Goal: Task Accomplishment & Management: Use online tool/utility

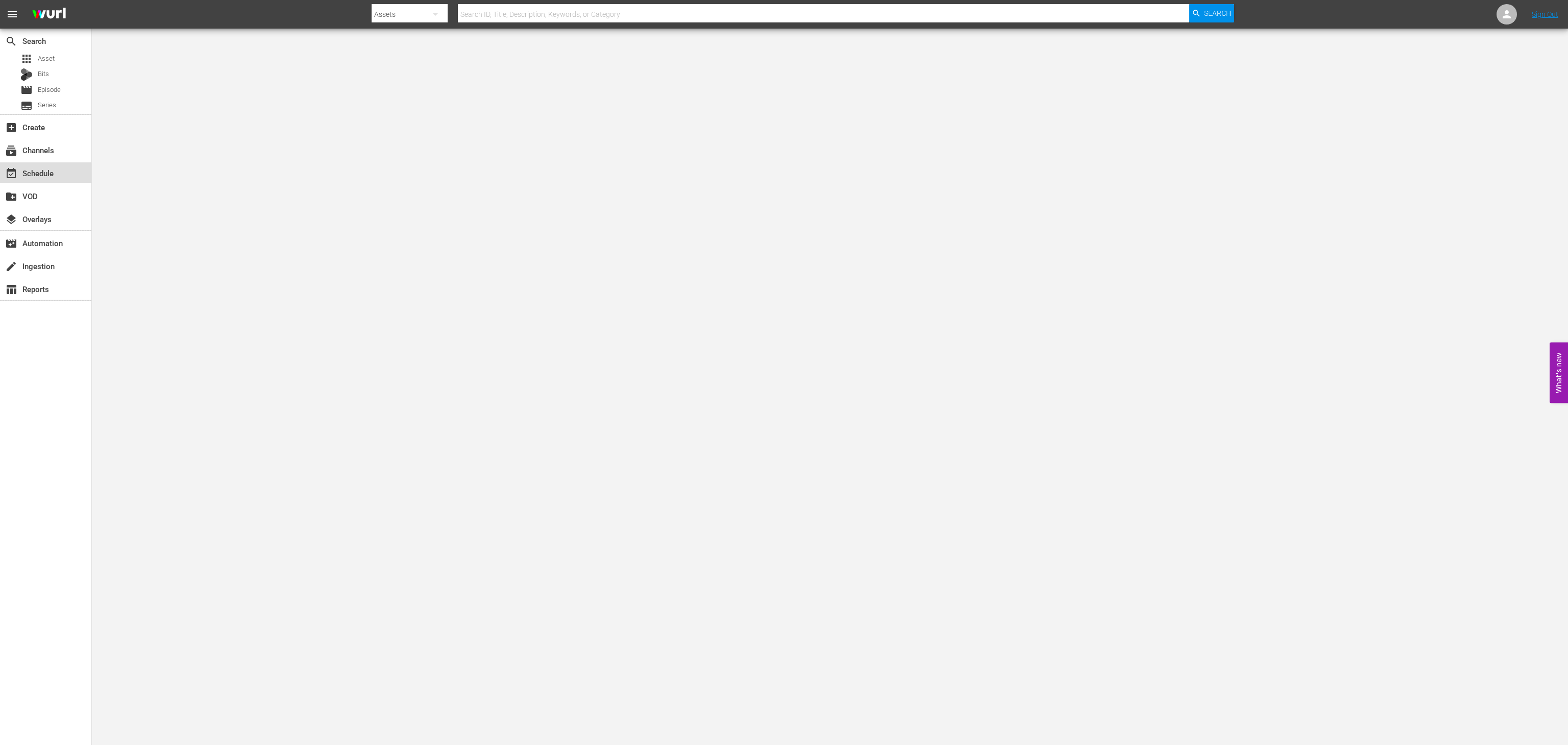
click at [41, 176] on div "event_available Schedule" at bounding box center [29, 171] width 57 height 9
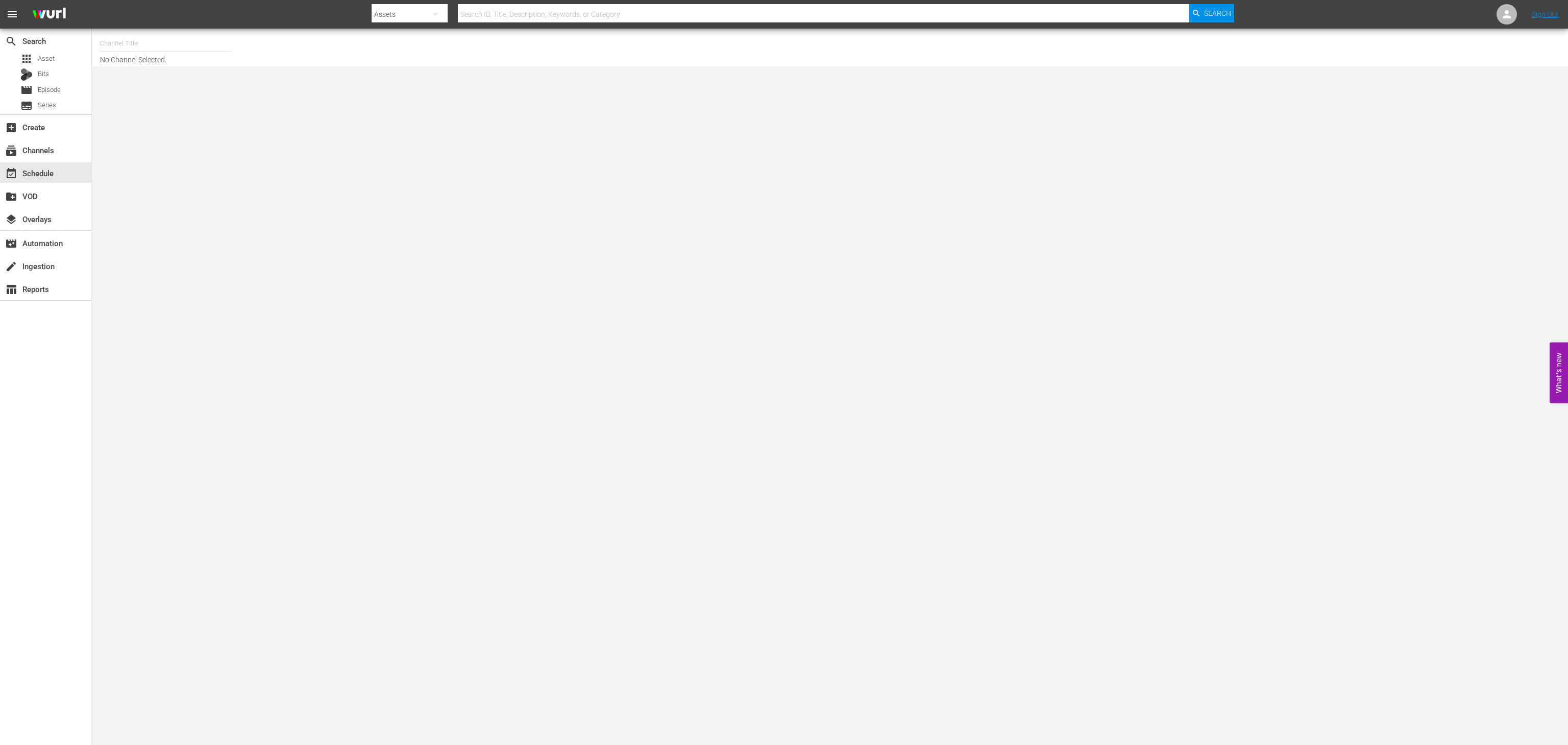
click at [185, 40] on input "text" at bounding box center [165, 43] width 131 height 25
click at [179, 89] on div "COPS en Español (RB - LG/Plex International) (1470 - rightsboosterltd_cops_1)" at bounding box center [240, 96] width 264 height 25
type input "COPS en Español (RB - LG/Plex International) (1470 - rightsboosterltd_cops_1)"
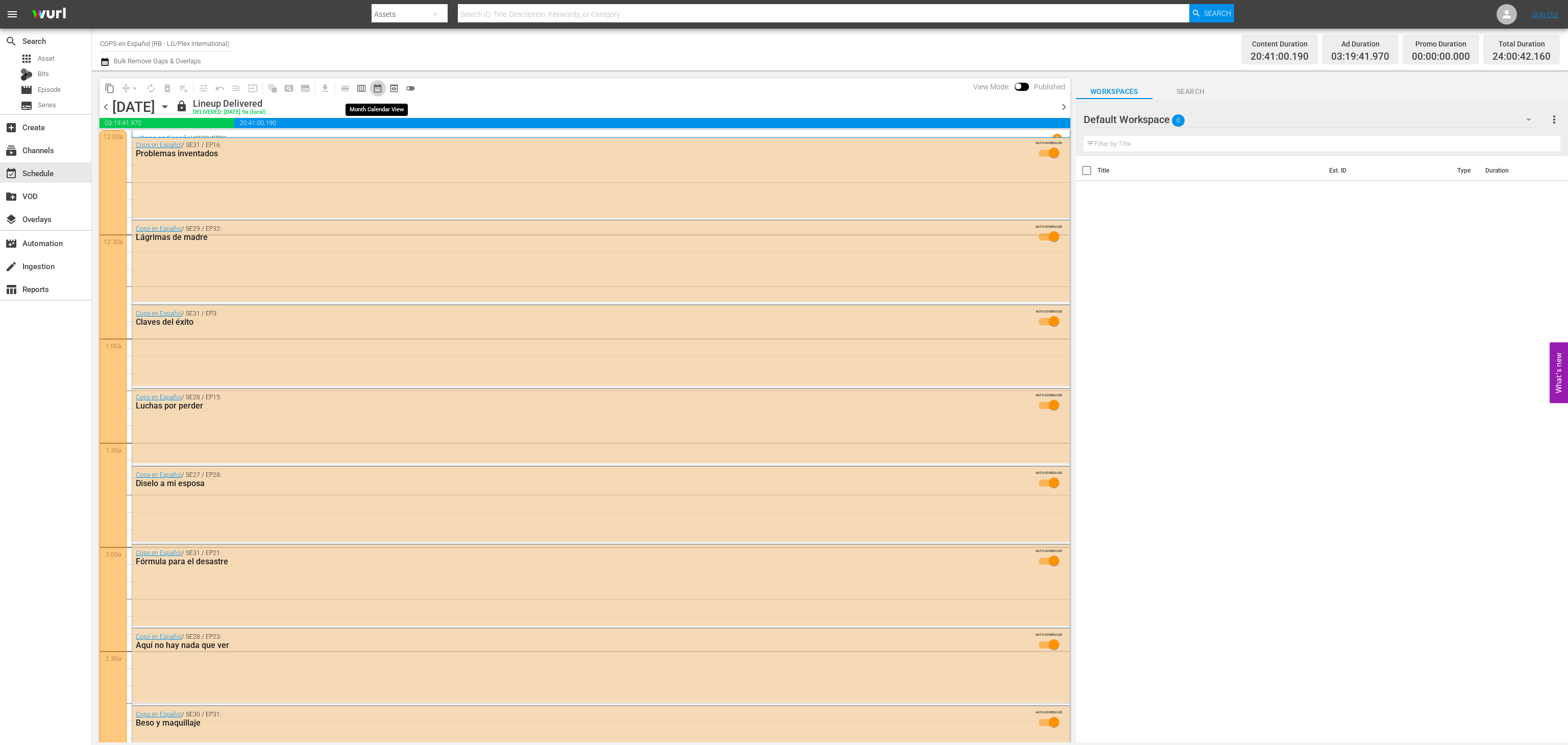
click at [369, 90] on button "date_range_outlined" at bounding box center [378, 89] width 17 height 17
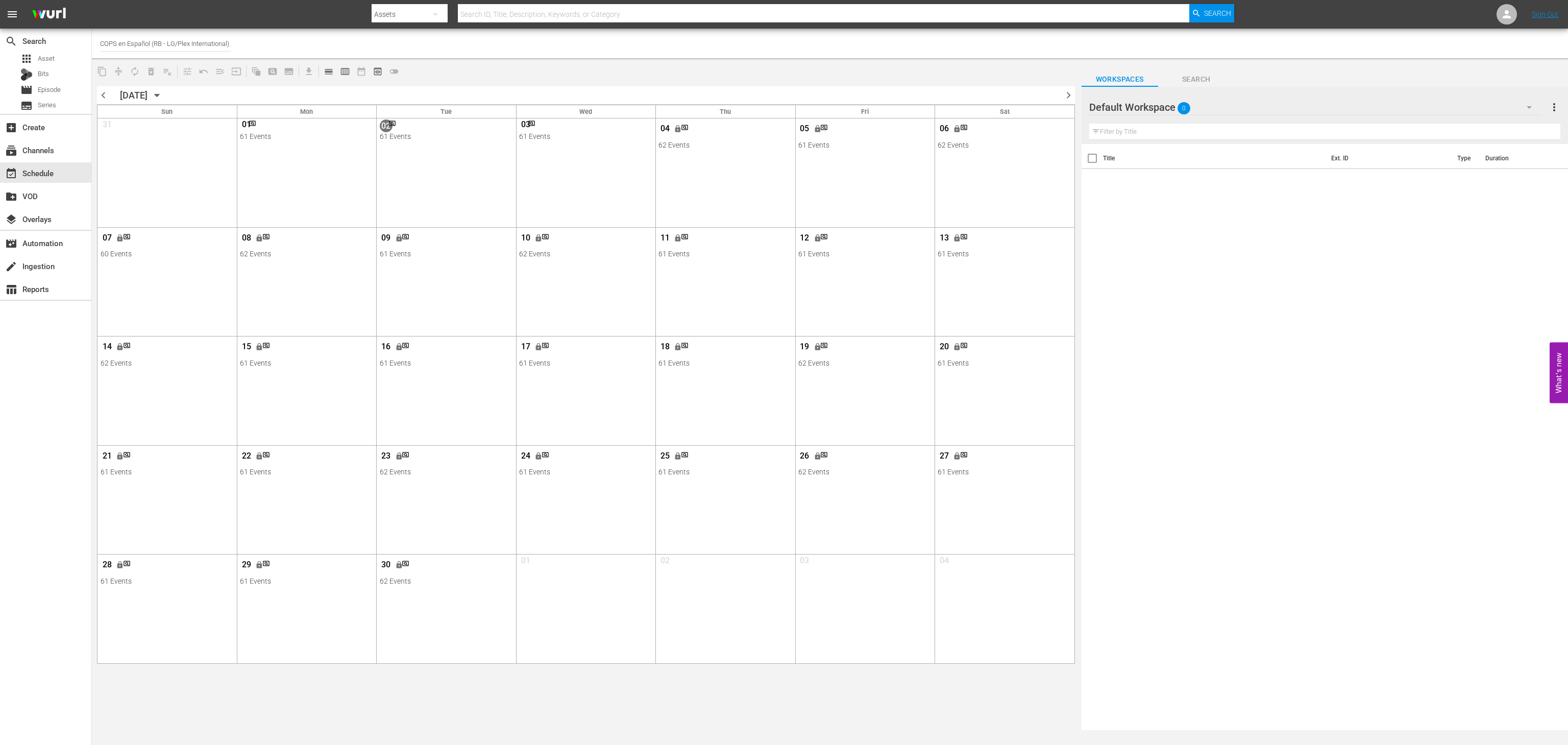
click at [1062, 93] on span "chevron_right" at bounding box center [1068, 95] width 13 height 13
click at [1074, 89] on span "chevron_right" at bounding box center [1068, 95] width 13 height 13
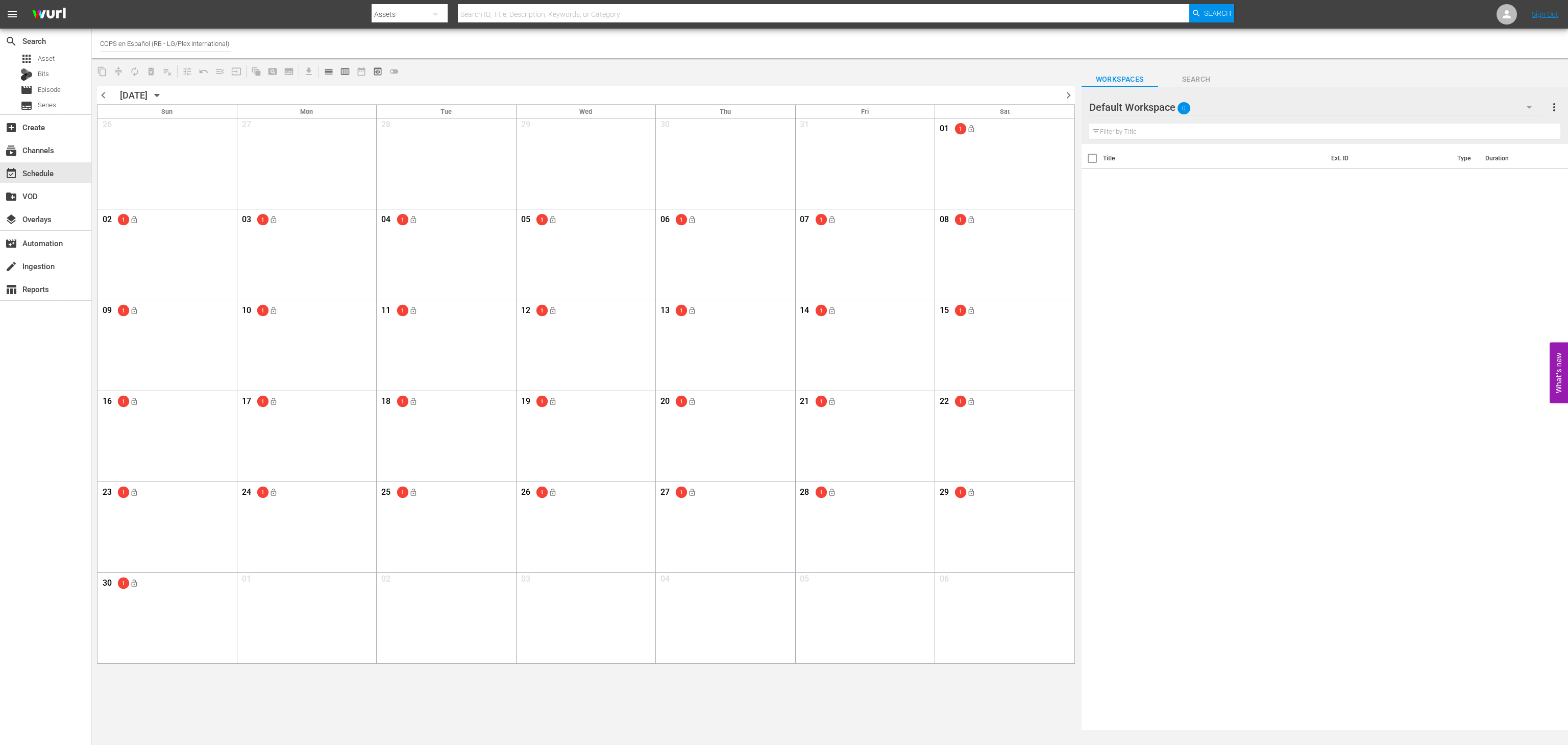
click at [107, 97] on span "chevron_left" at bounding box center [103, 95] width 13 height 13
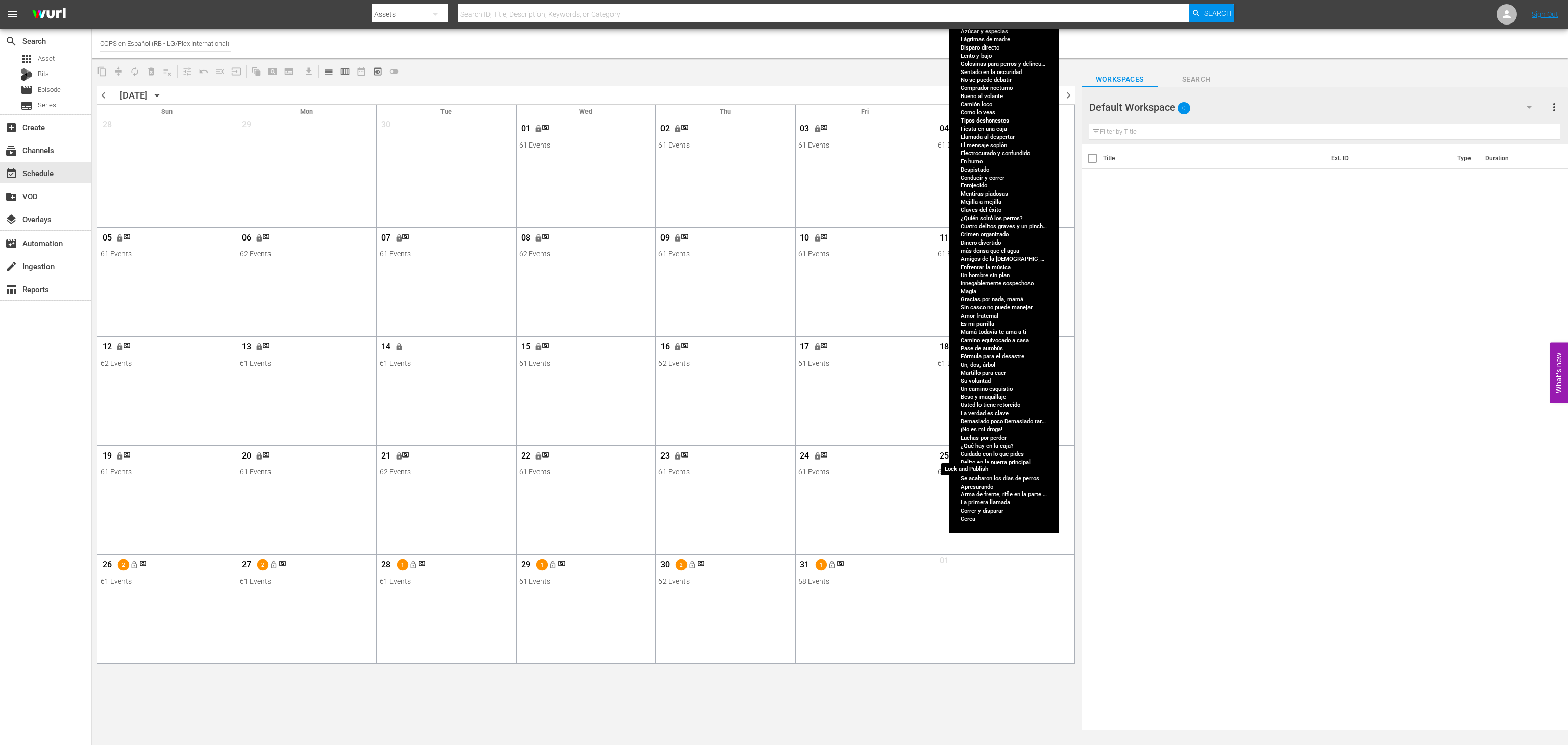
click at [970, 457] on span "lock_open" at bounding box center [971, 456] width 8 height 8
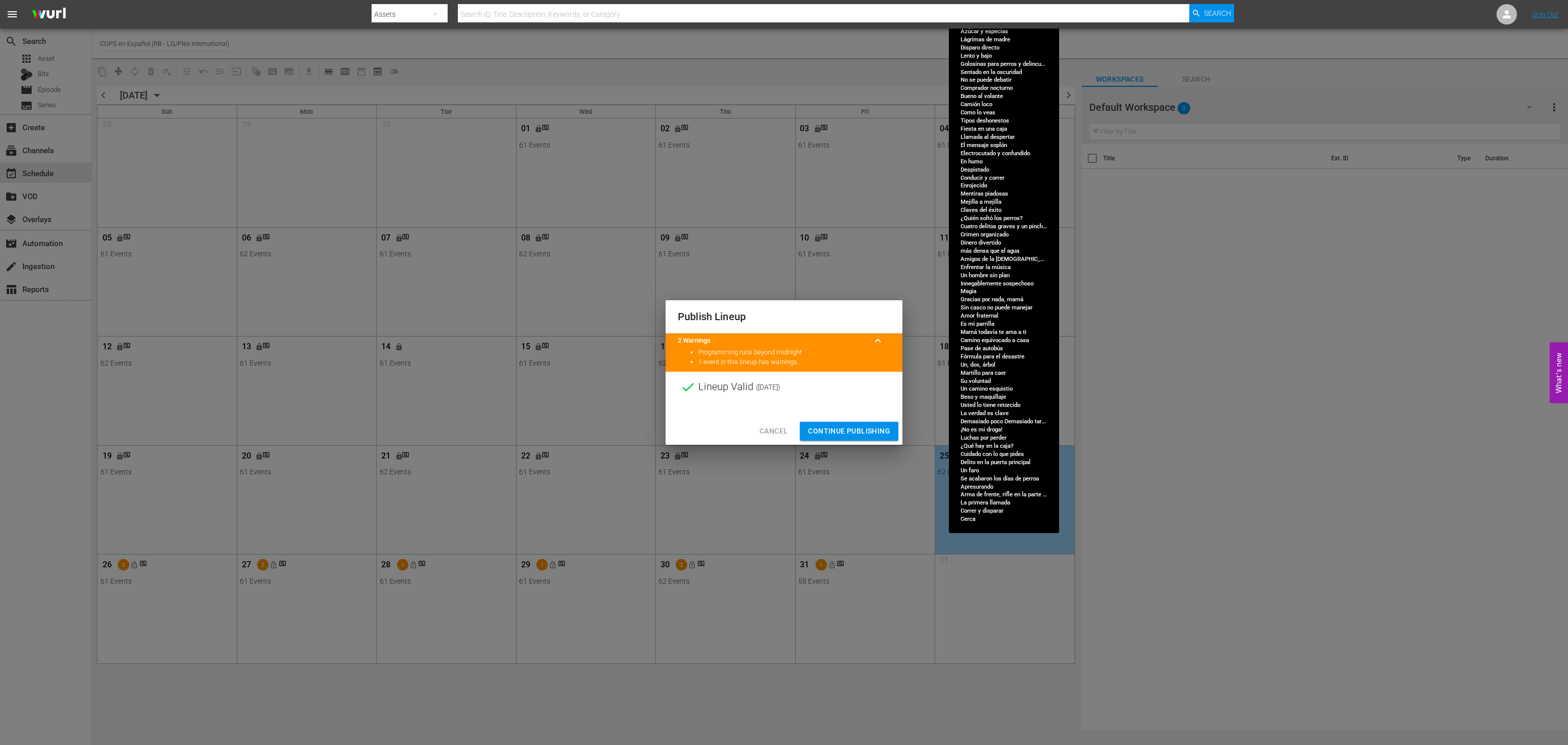
click at [847, 430] on span "Continue Publishing" at bounding box center [849, 431] width 82 height 13
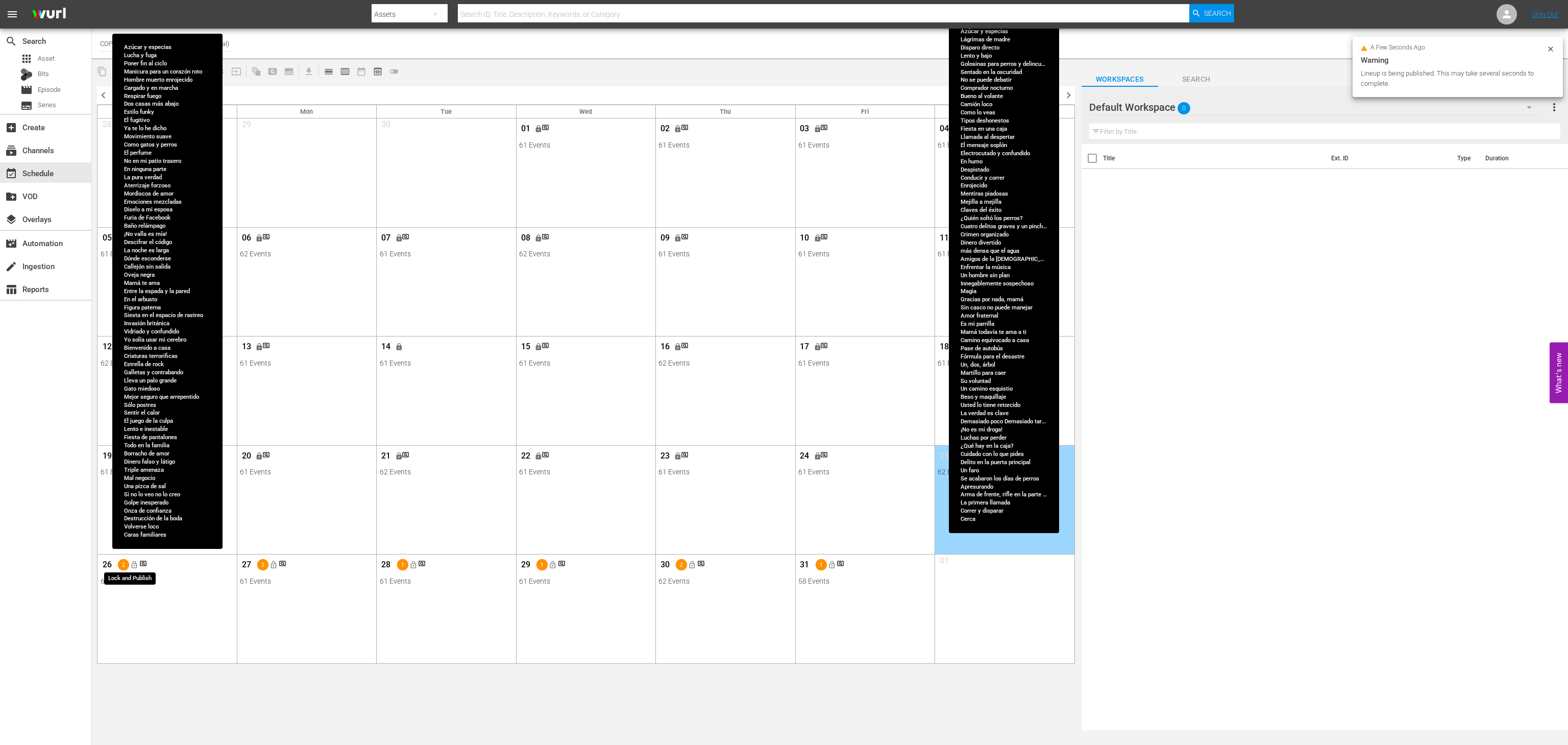
click at [128, 565] on button "lock_open" at bounding box center [134, 565] width 17 height 17
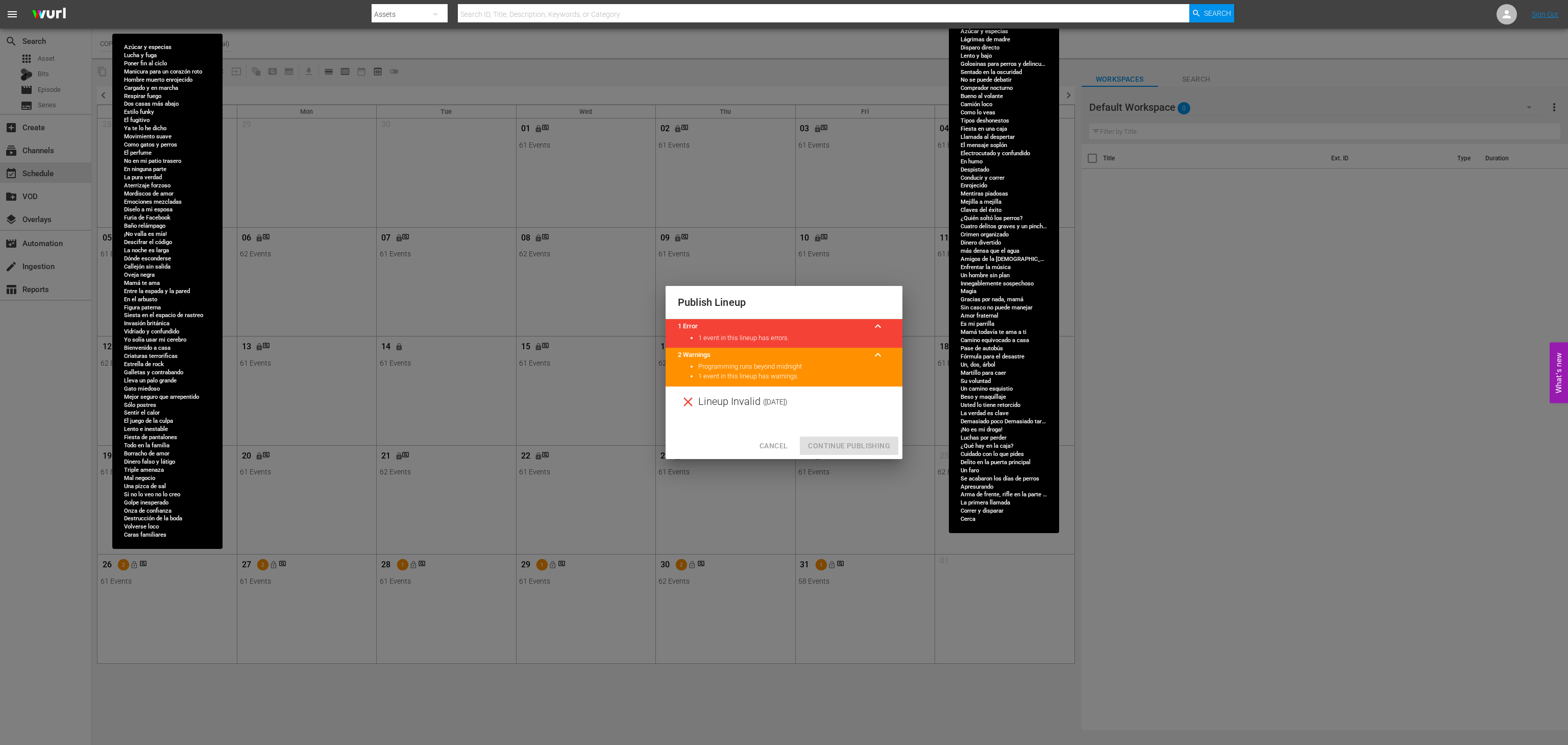
click at [789, 448] on button "Cancel" at bounding box center [773, 445] width 44 height 19
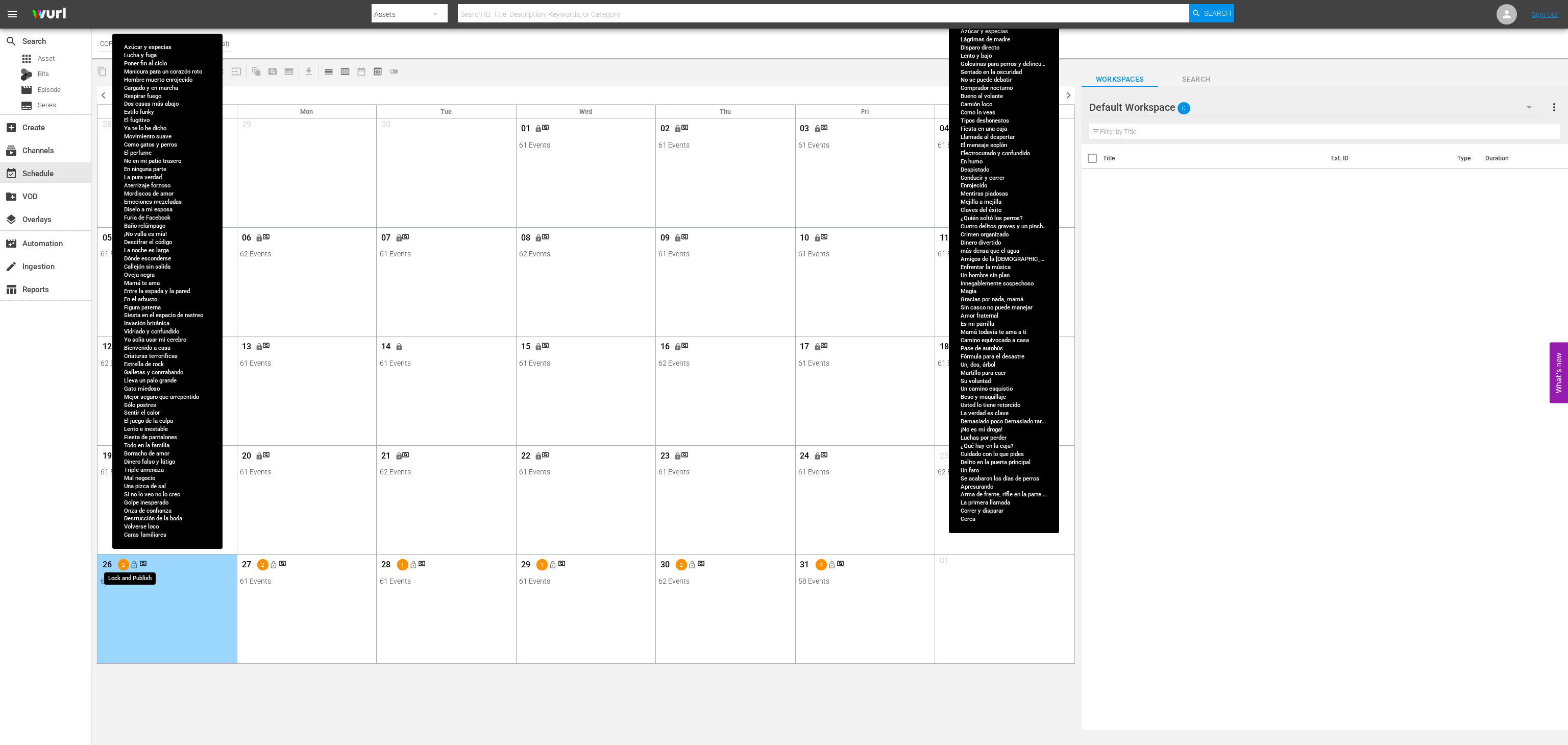
click at [131, 560] on button "lock_open" at bounding box center [134, 565] width 17 height 17
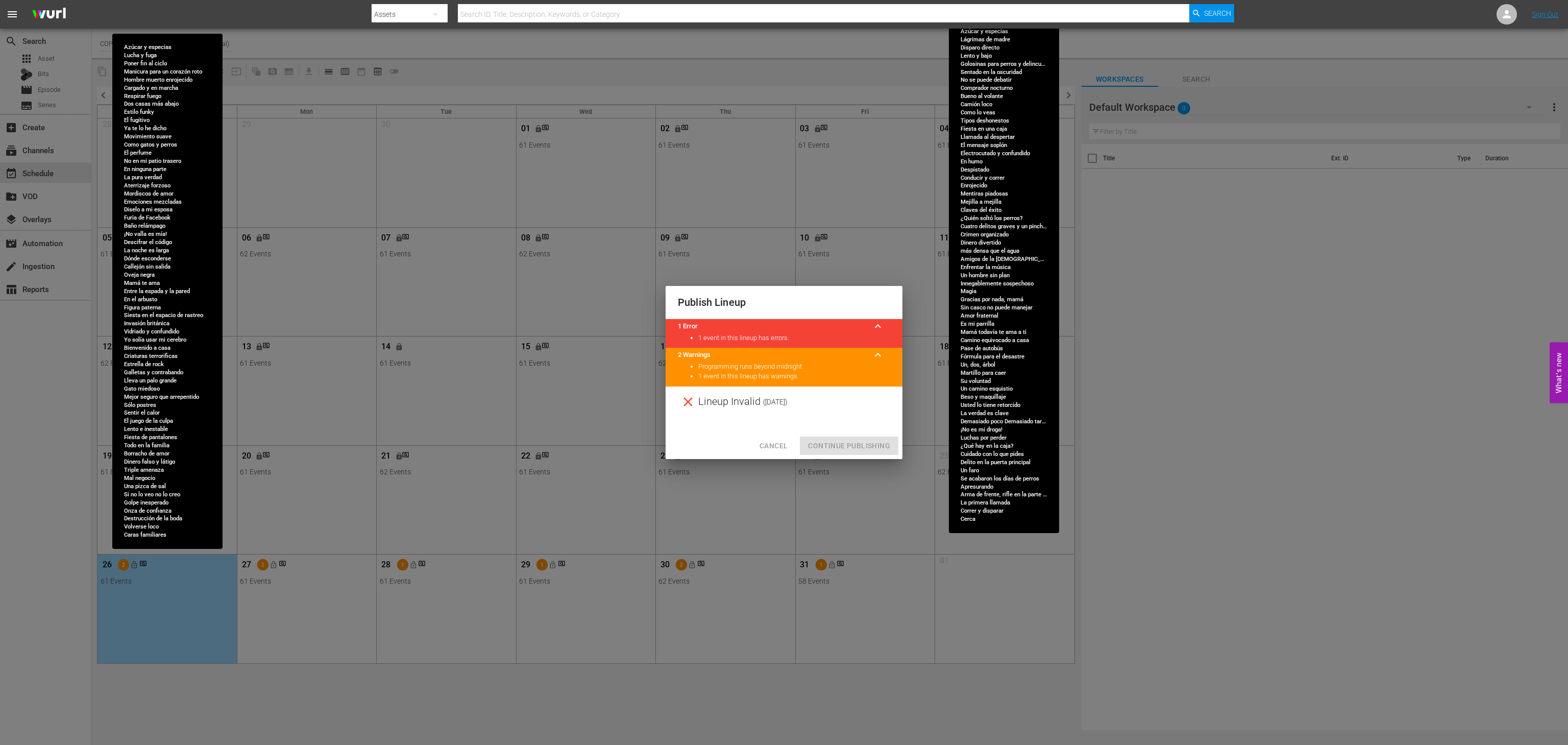
click at [775, 434] on div "Cancel Continue Publishing" at bounding box center [784, 446] width 237 height 27
click at [778, 451] on span "Cancel" at bounding box center [773, 446] width 28 height 13
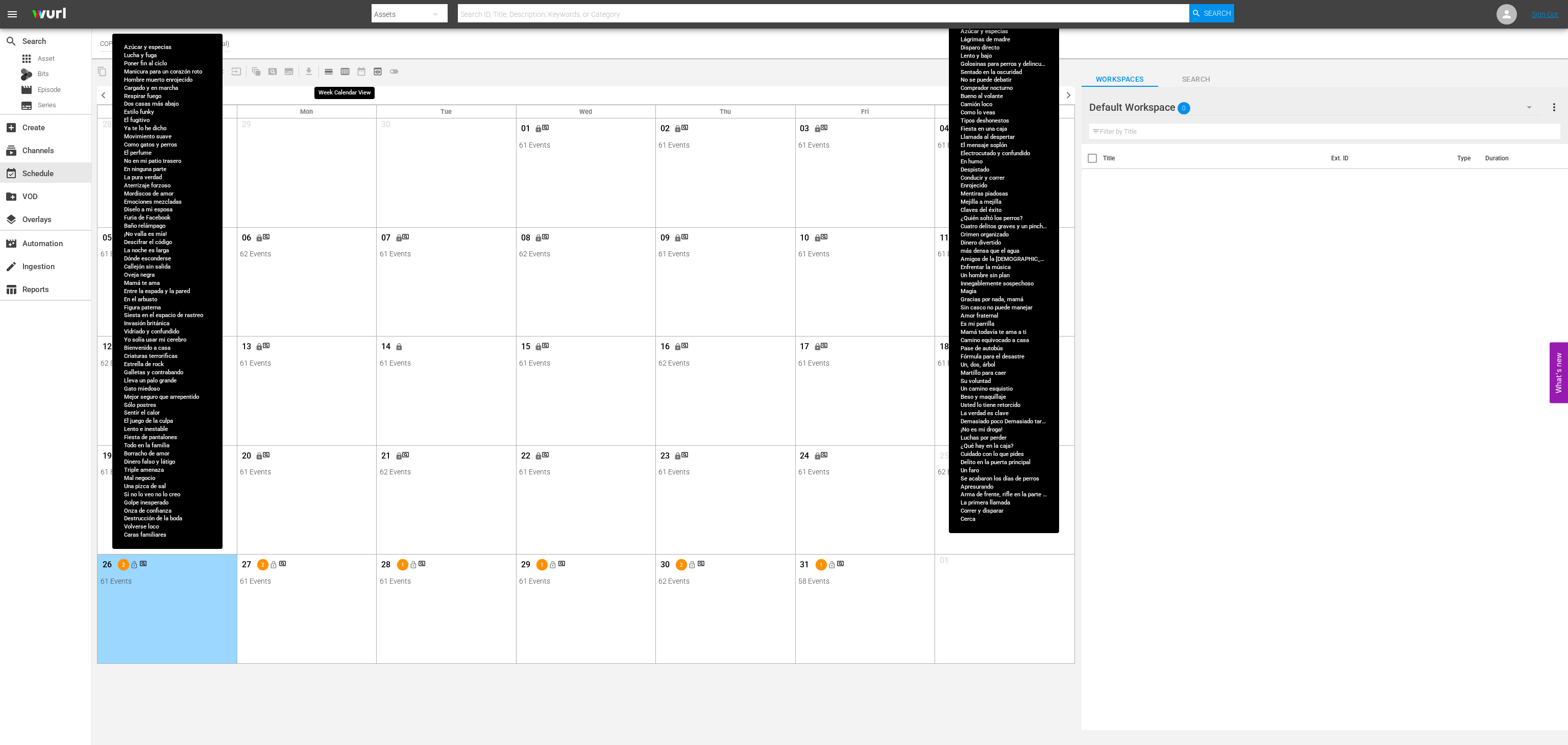
click at [341, 67] on span "calendar_view_week_outlined" at bounding box center [345, 71] width 11 height 11
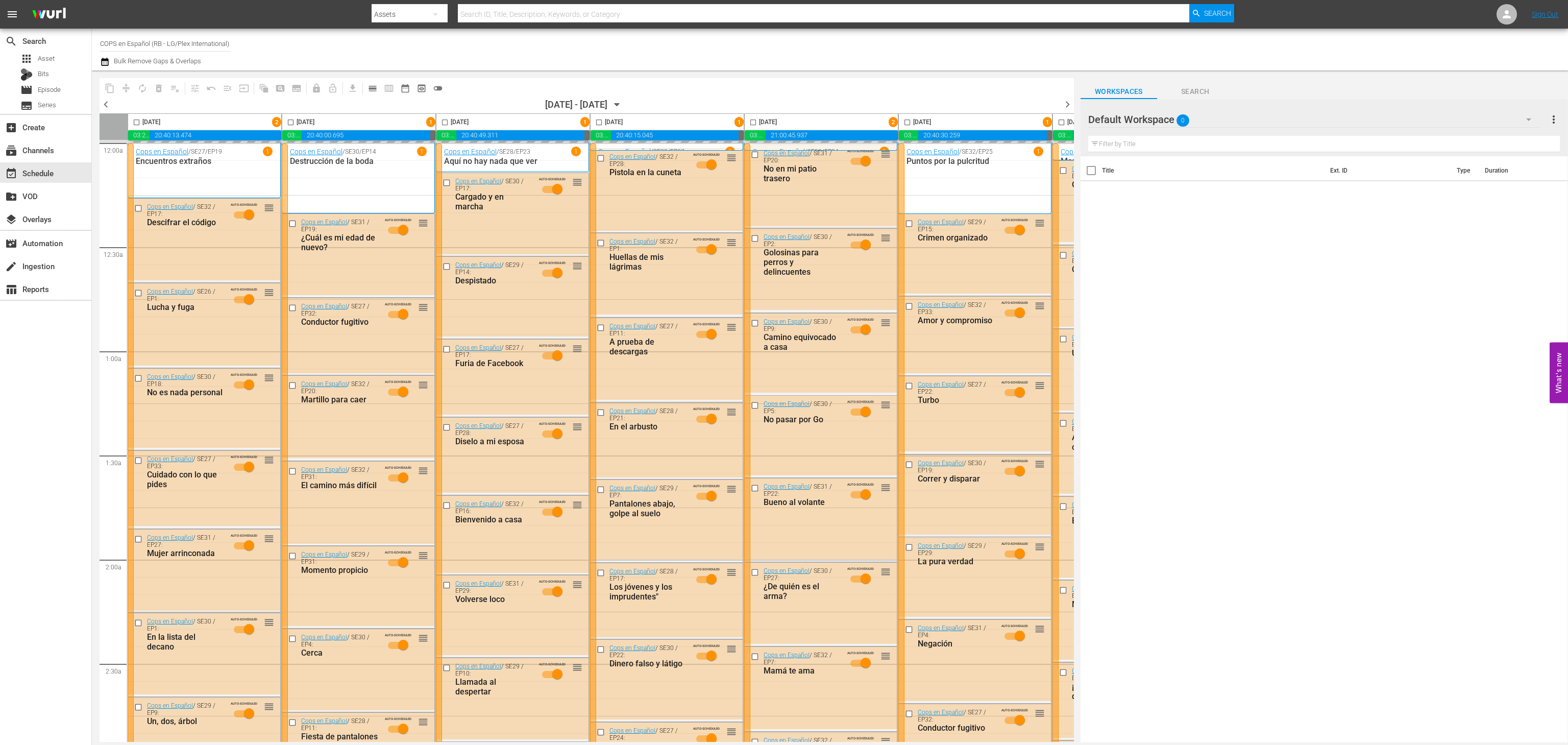
click at [1064, 105] on span "chevron_right" at bounding box center [1067, 104] width 13 height 13
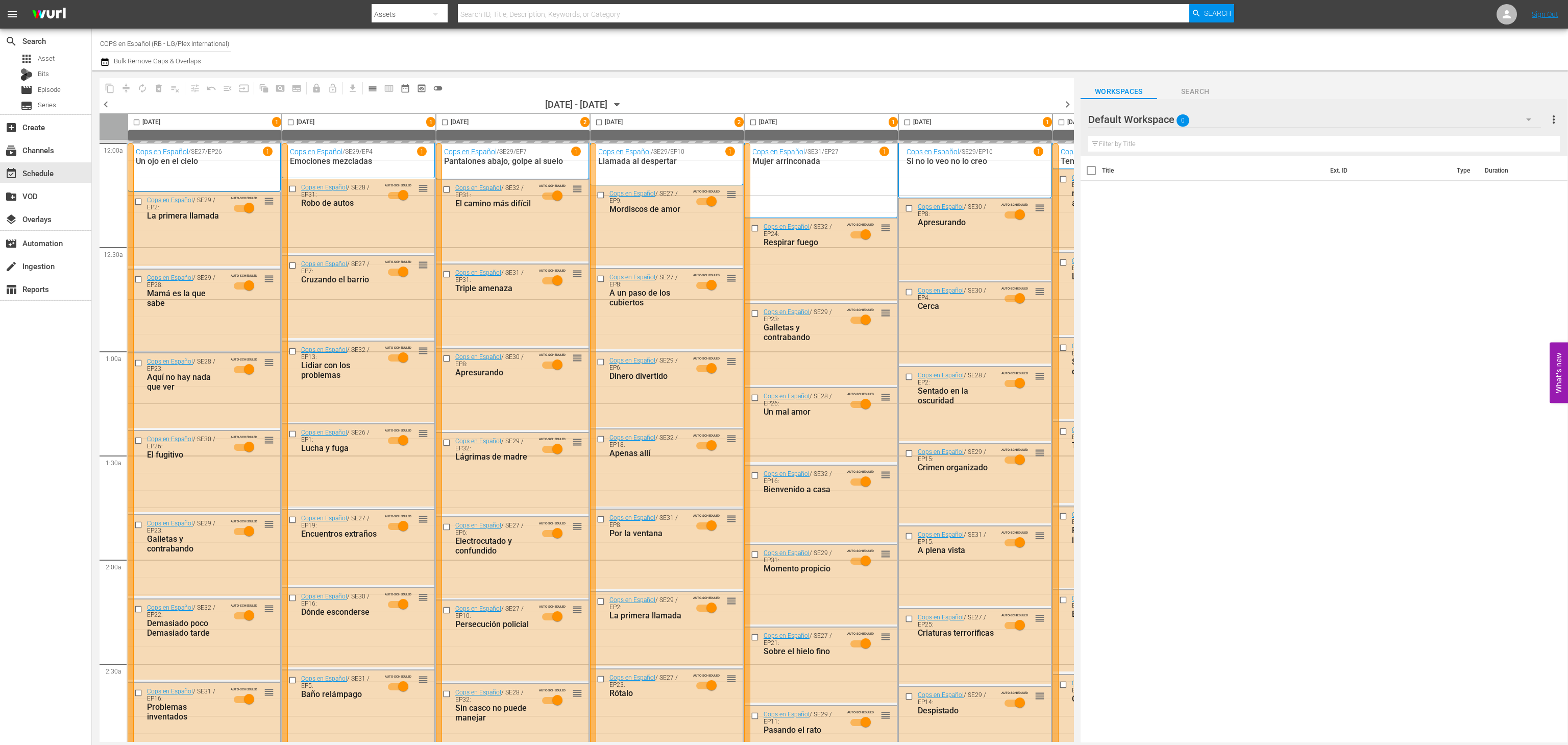
click at [1064, 105] on span "chevron_right" at bounding box center [1067, 104] width 13 height 13
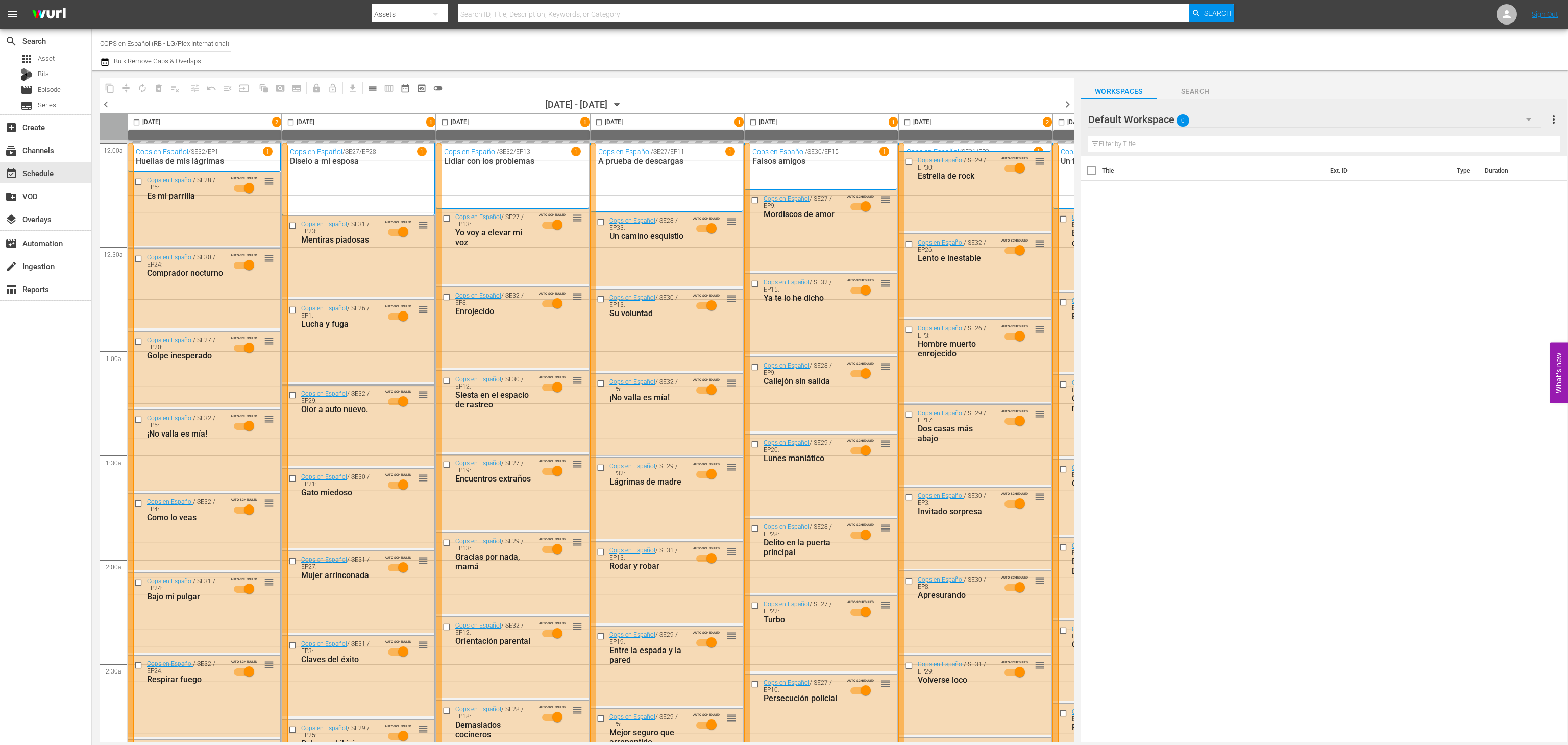
click at [1064, 105] on span "chevron_right" at bounding box center [1067, 104] width 13 height 13
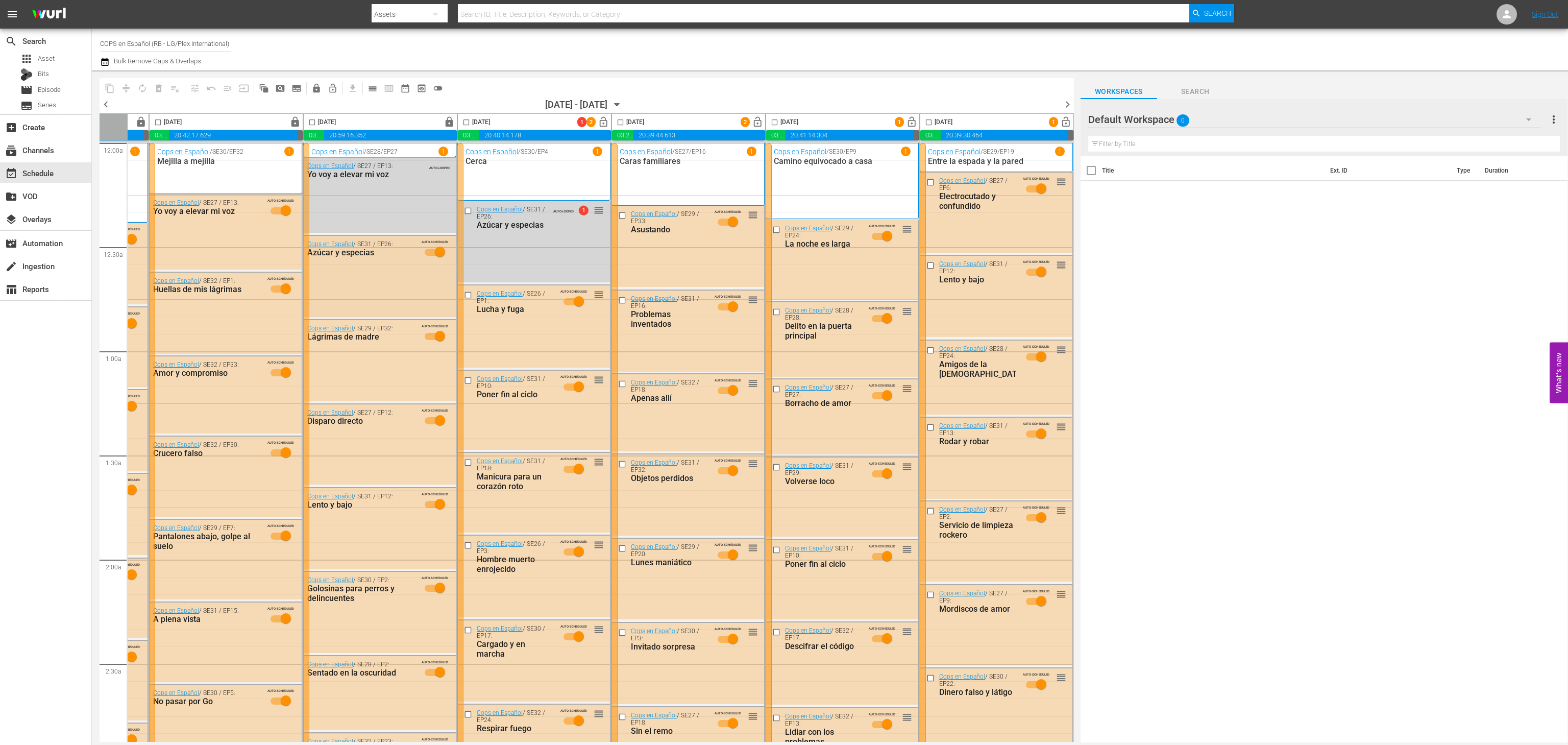
scroll to position [0, 135]
click at [607, 122] on span "lock_open" at bounding box center [603, 122] width 12 height 12
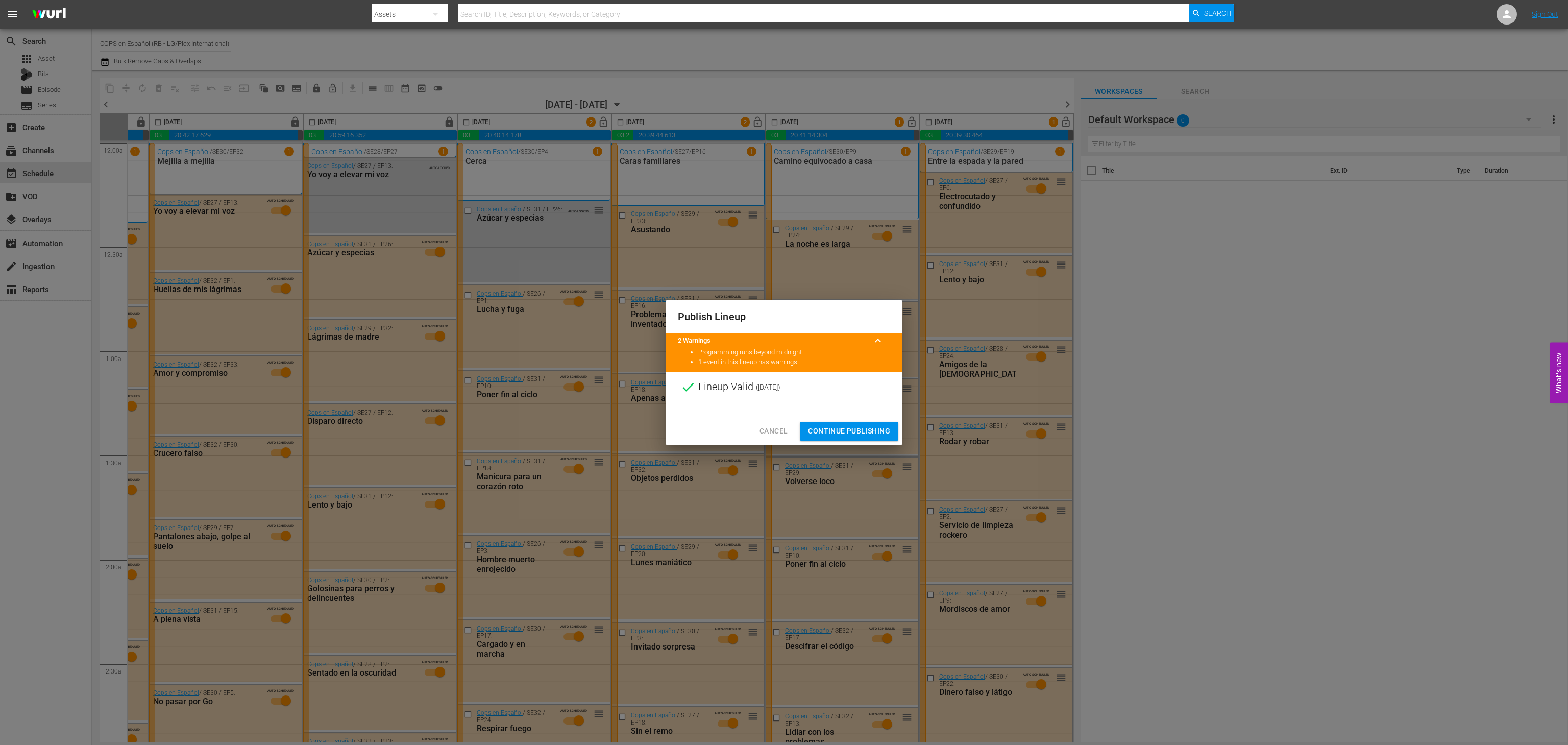
click at [843, 422] on button "Continue Publishing" at bounding box center [849, 431] width 98 height 19
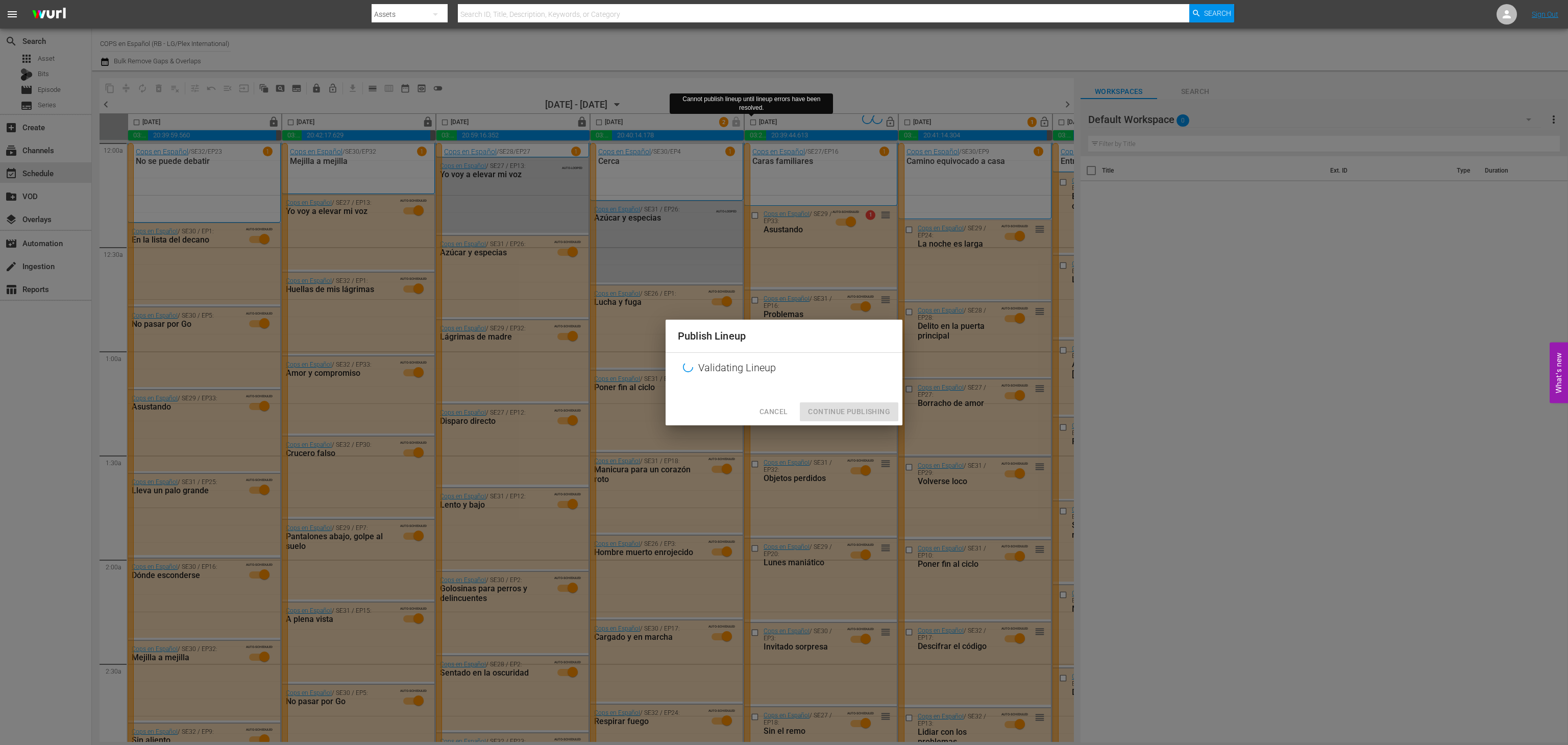
scroll to position [0, 141]
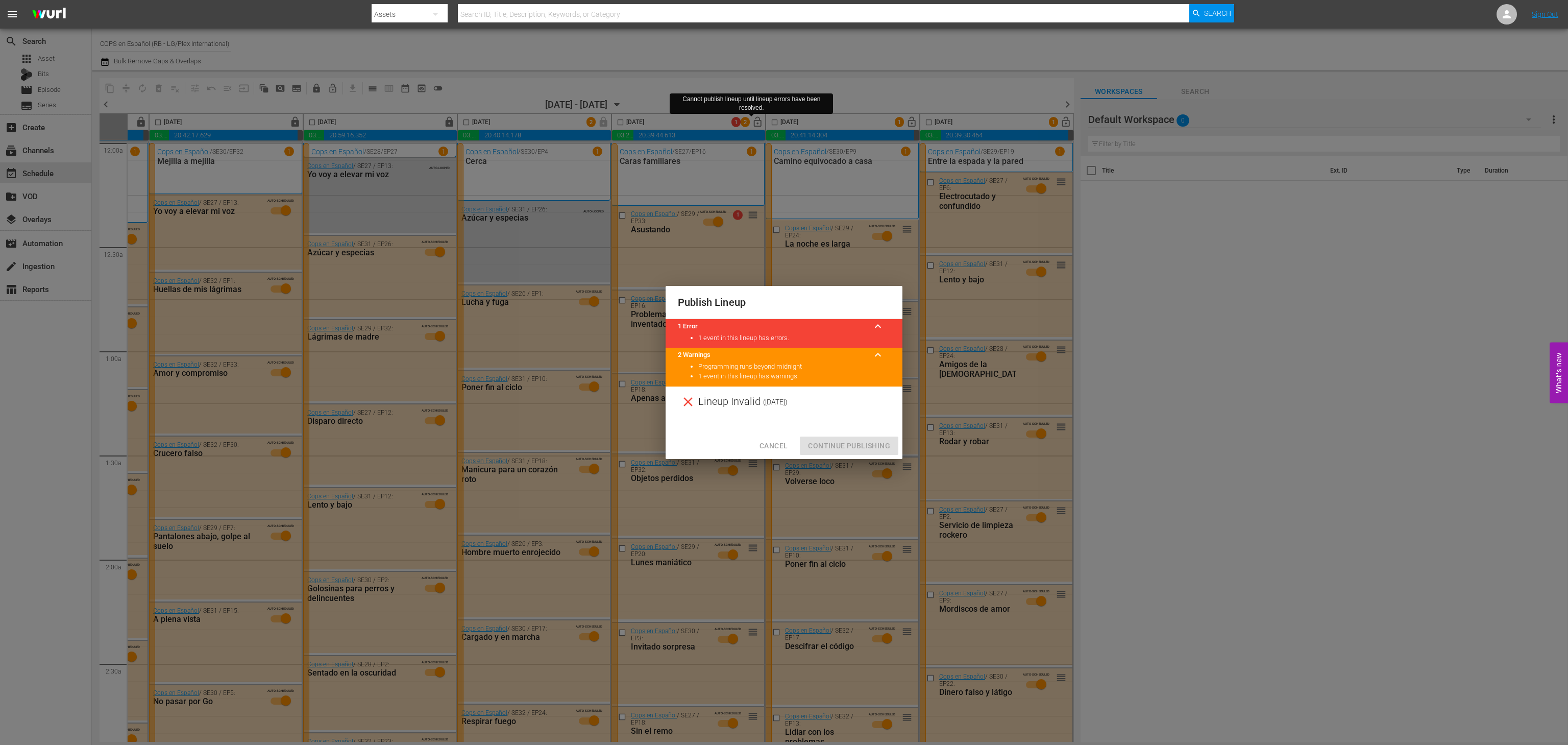
click at [766, 448] on span "Cancel" at bounding box center [773, 446] width 28 height 13
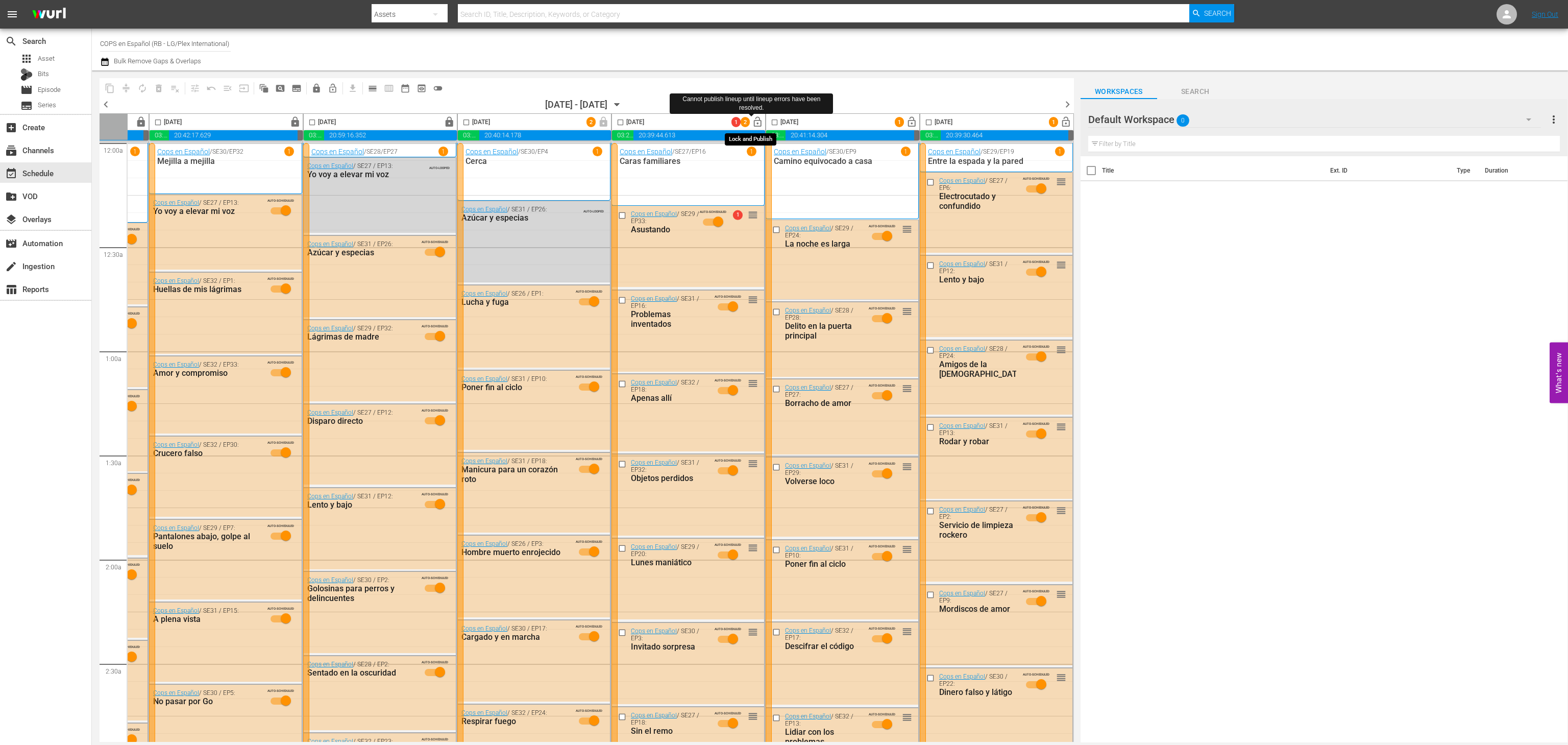
click at [752, 127] on span "lock_open" at bounding box center [758, 122] width 12 height 12
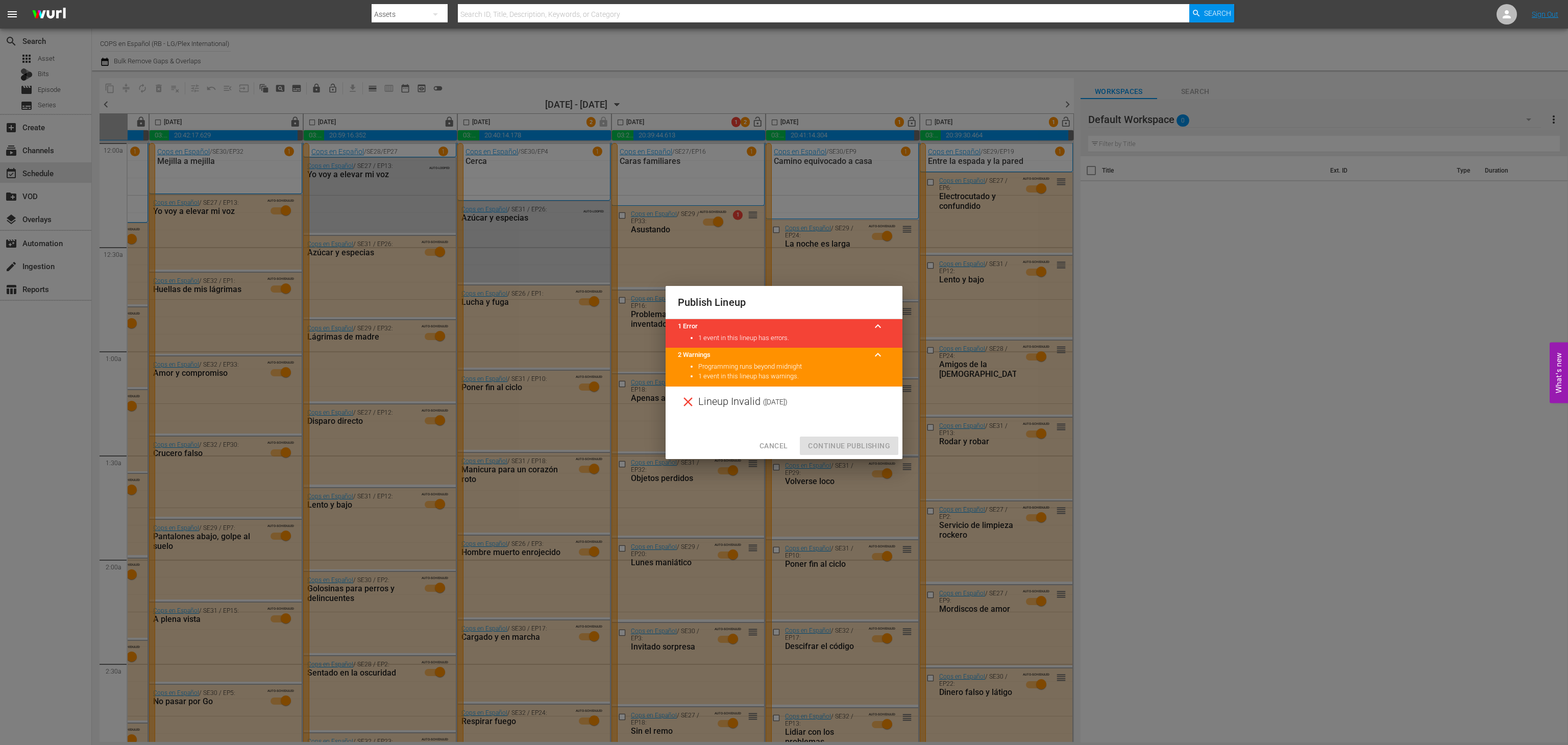
click at [774, 442] on span "Cancel" at bounding box center [773, 446] width 28 height 13
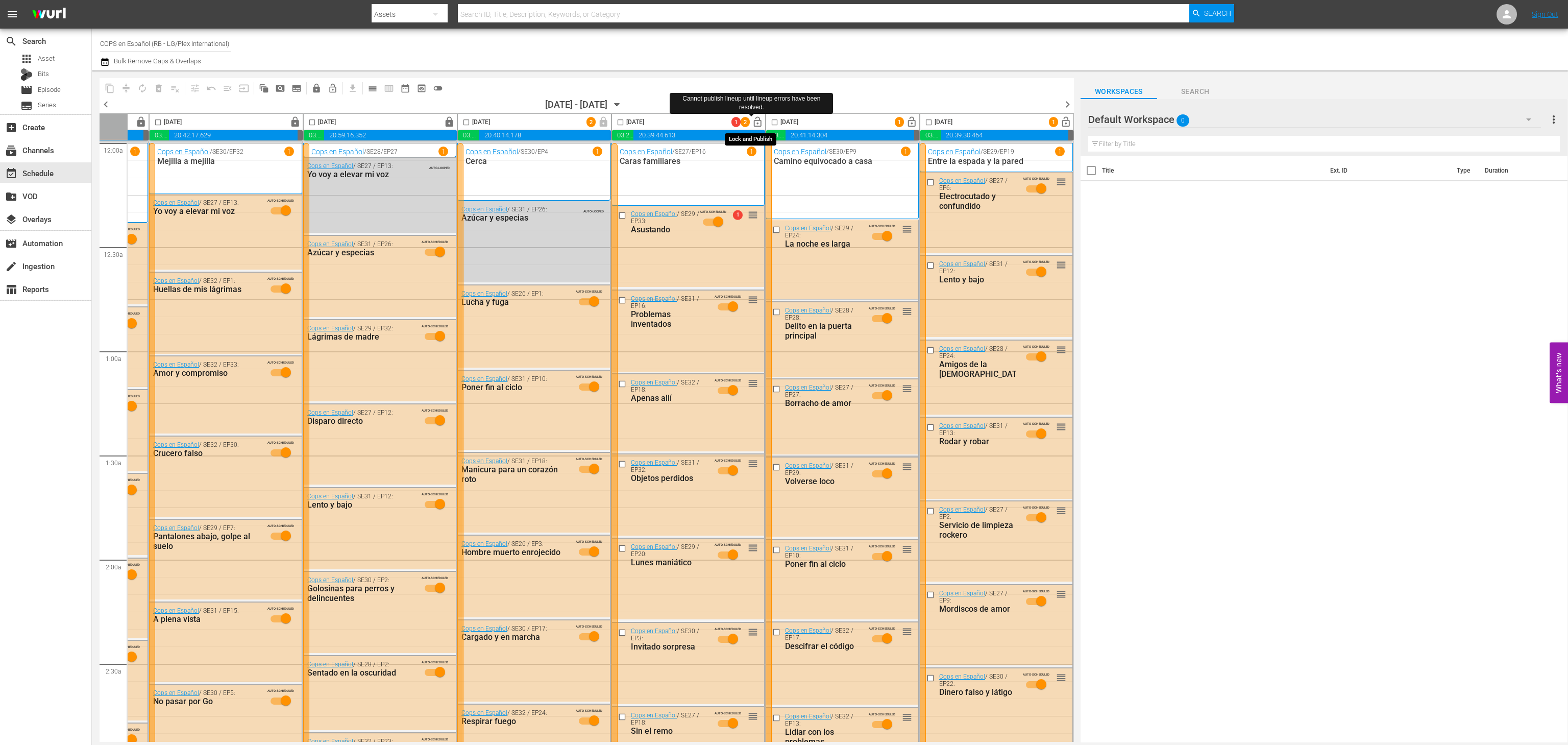
click at [753, 125] on span "lock_open" at bounding box center [758, 122] width 12 height 12
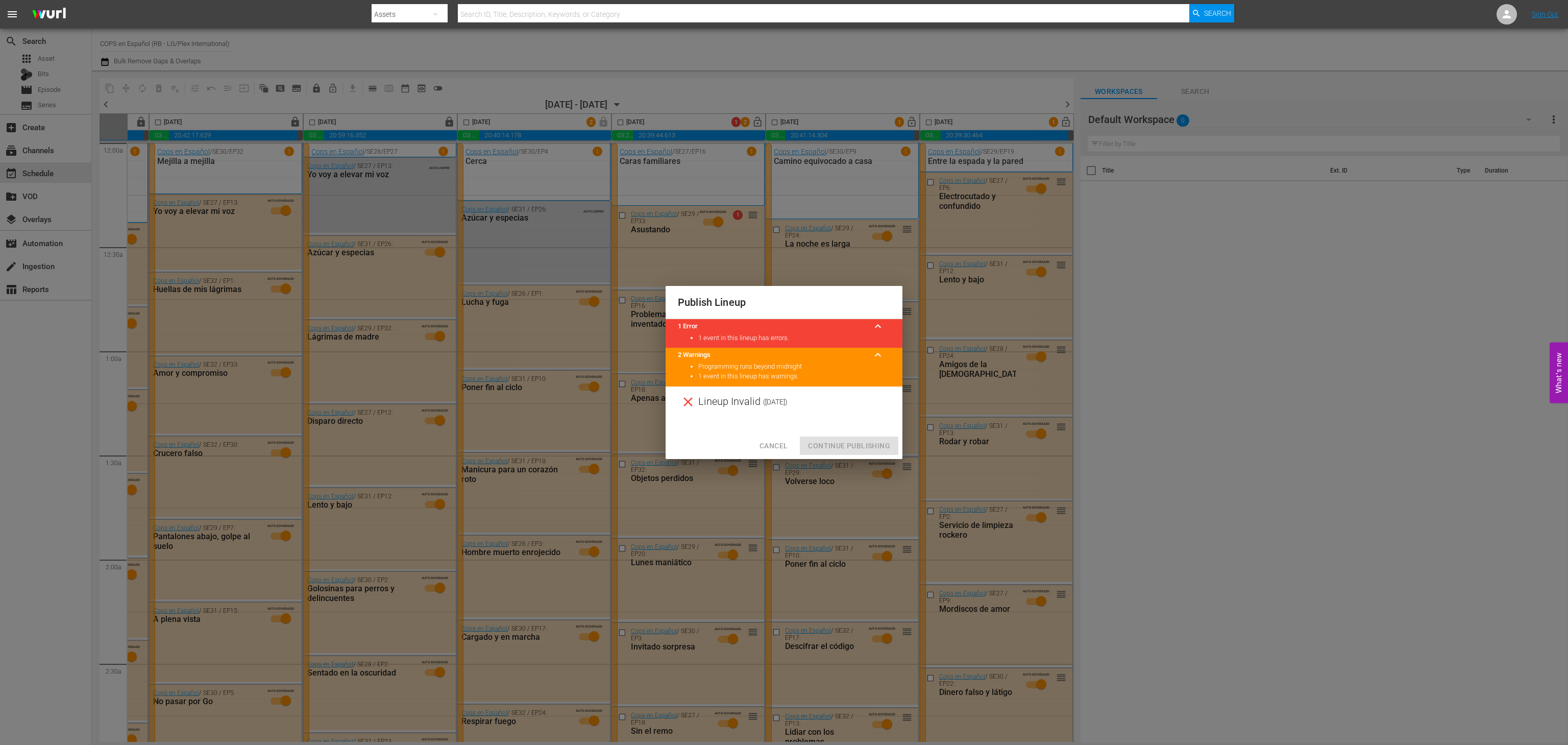
click at [772, 444] on span "Cancel" at bounding box center [773, 446] width 28 height 13
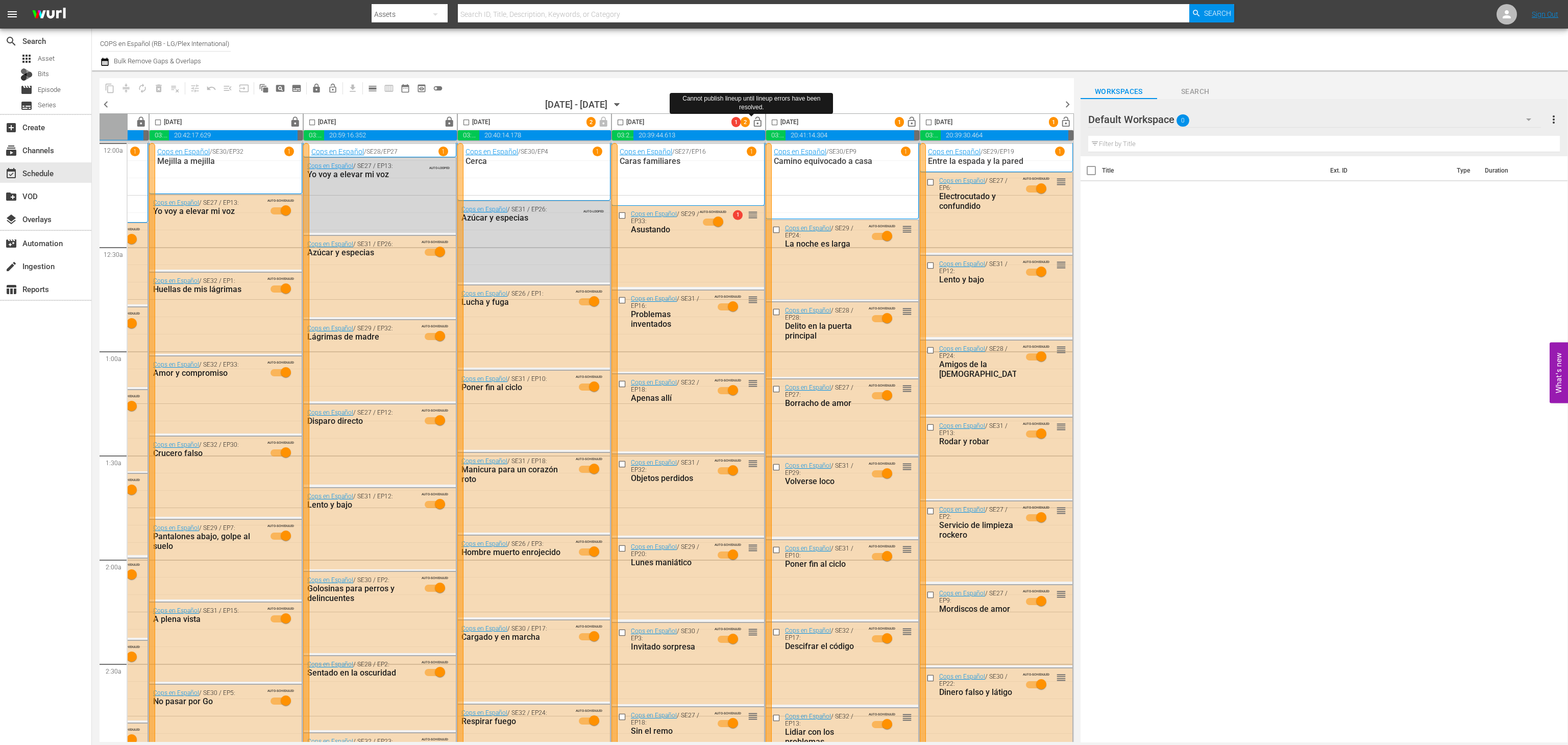
click at [1074, 106] on div "content_copy compress autorenew_outlined delete_forever_outlined playlist_remov…" at bounding box center [829, 406] width 1476 height 672
click at [1073, 101] on span "chevron_right" at bounding box center [1067, 104] width 13 height 13
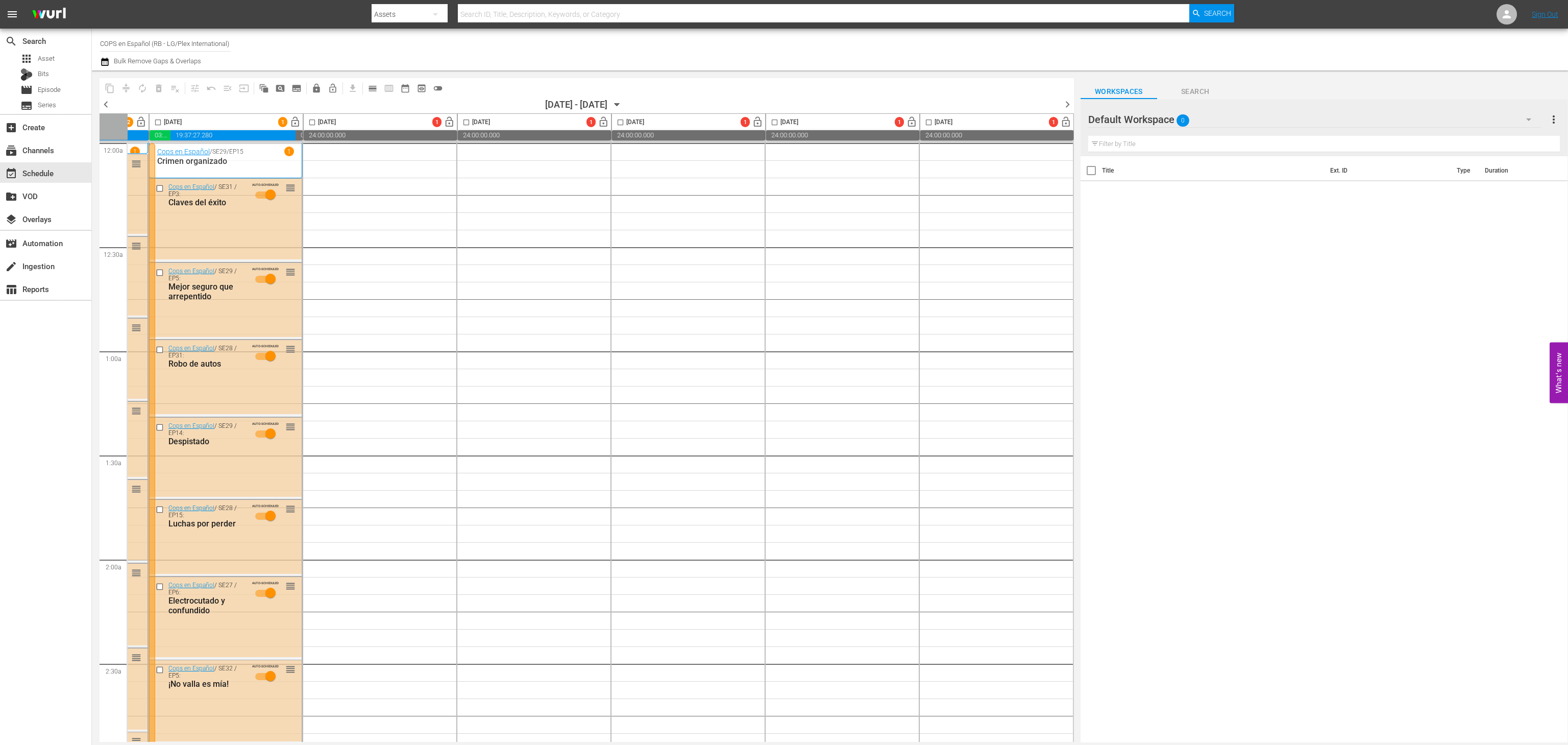
click at [101, 100] on span "chevron_left" at bounding box center [106, 104] width 13 height 13
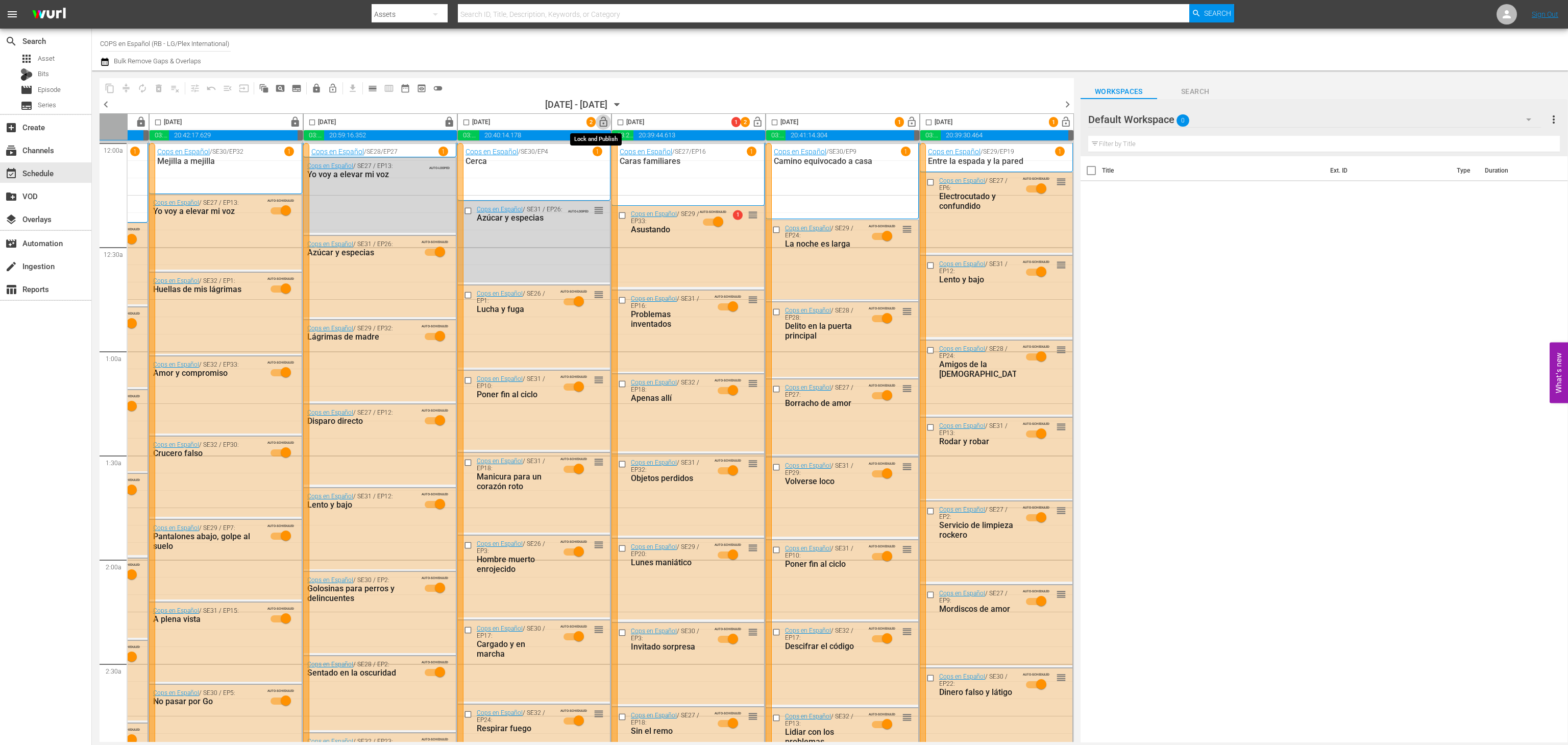
click at [597, 124] on span "lock_open" at bounding box center [603, 122] width 12 height 12
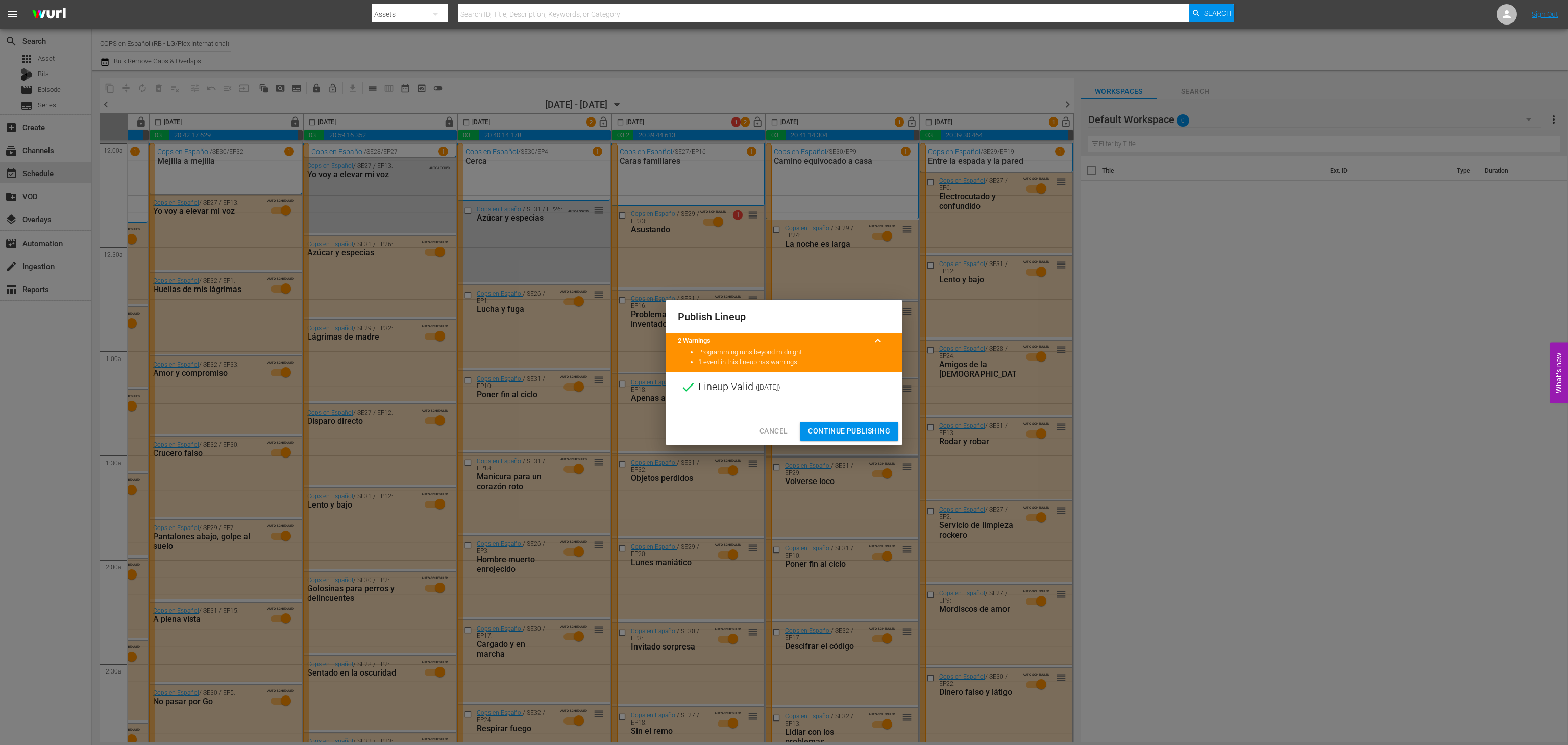
click at [845, 440] on button "Continue Publishing" at bounding box center [849, 431] width 98 height 19
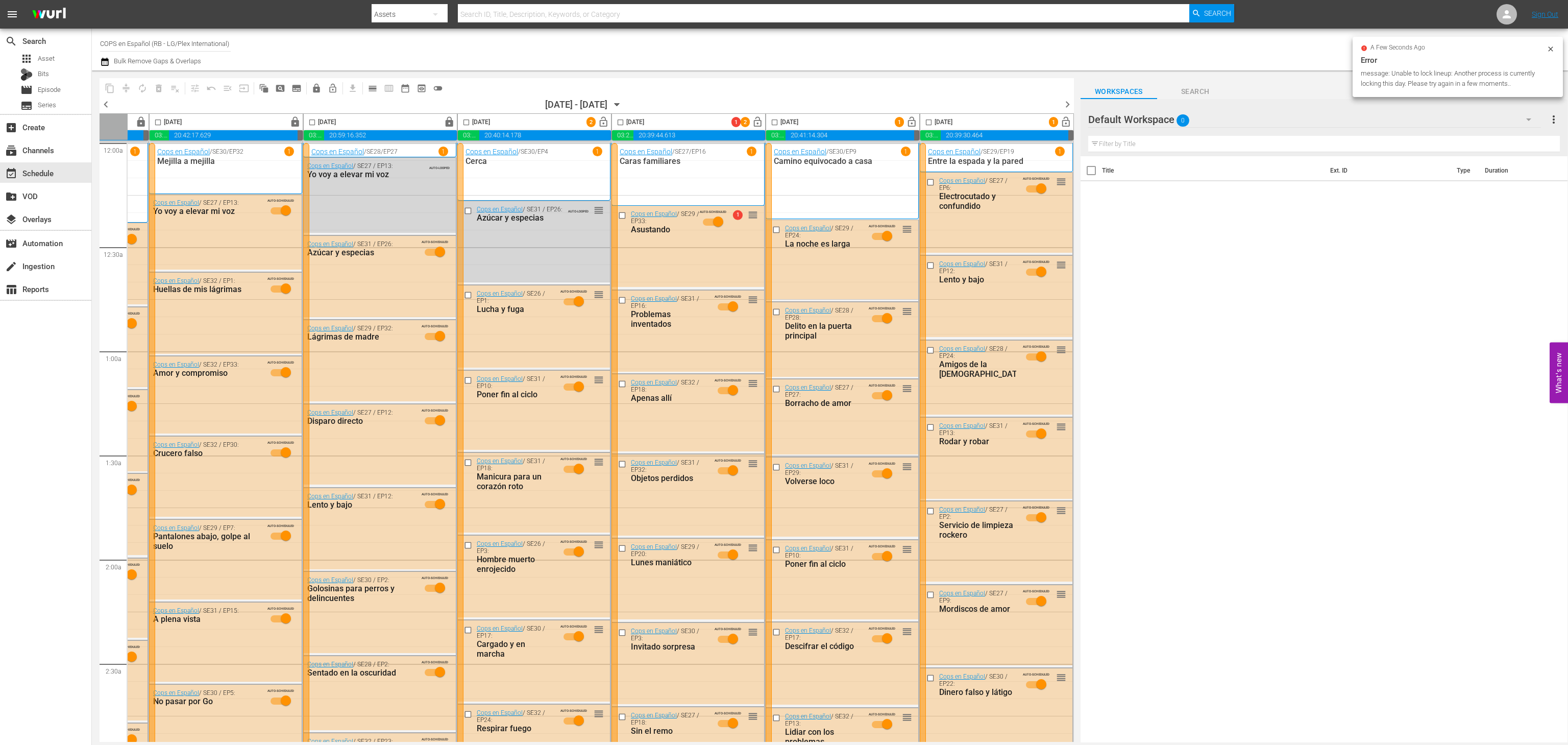
click at [620, 104] on icon "button" at bounding box center [617, 104] width 5 height 2
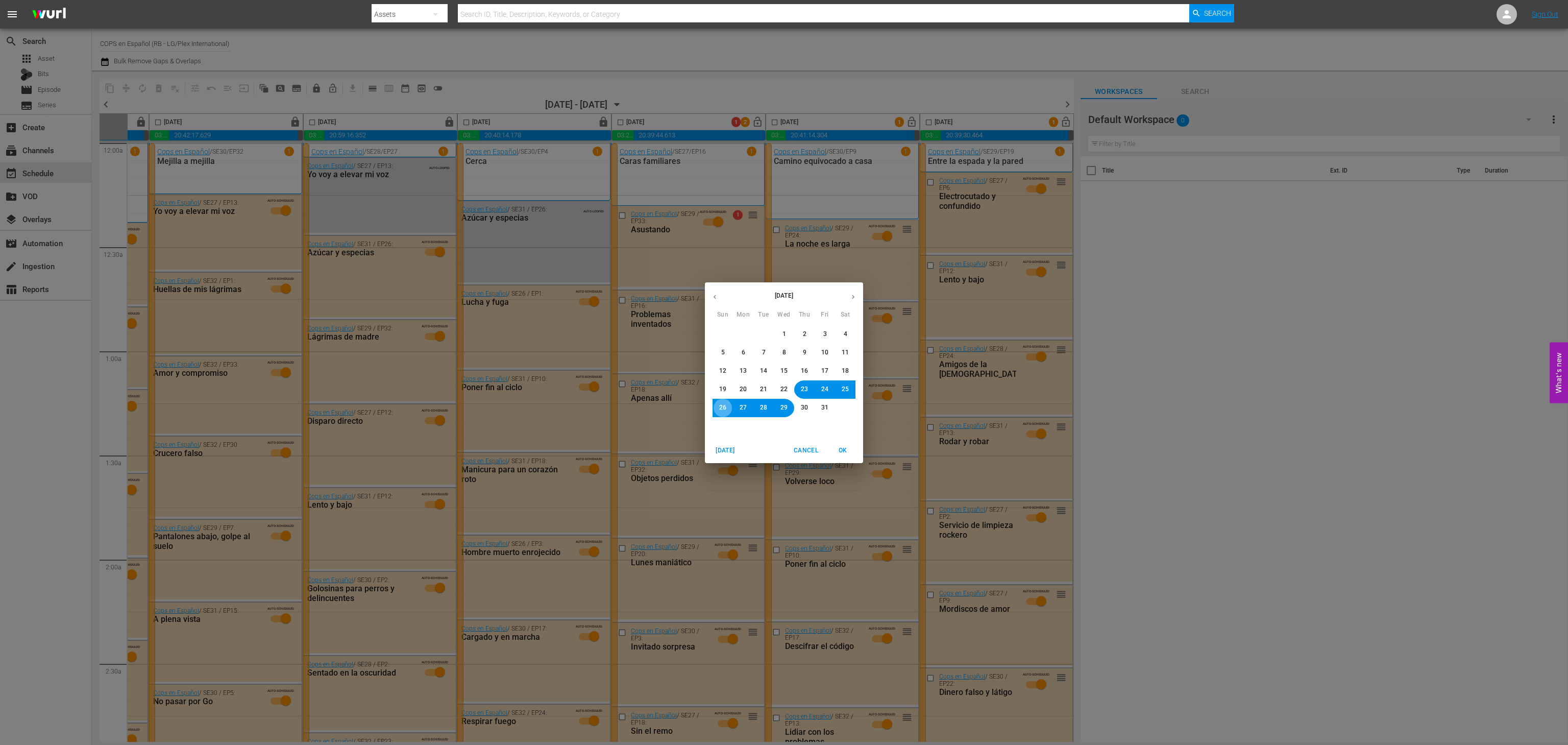
click at [721, 403] on span "26" at bounding box center [723, 408] width 8 height 9
click at [847, 455] on span "OK" at bounding box center [842, 451] width 25 height 11
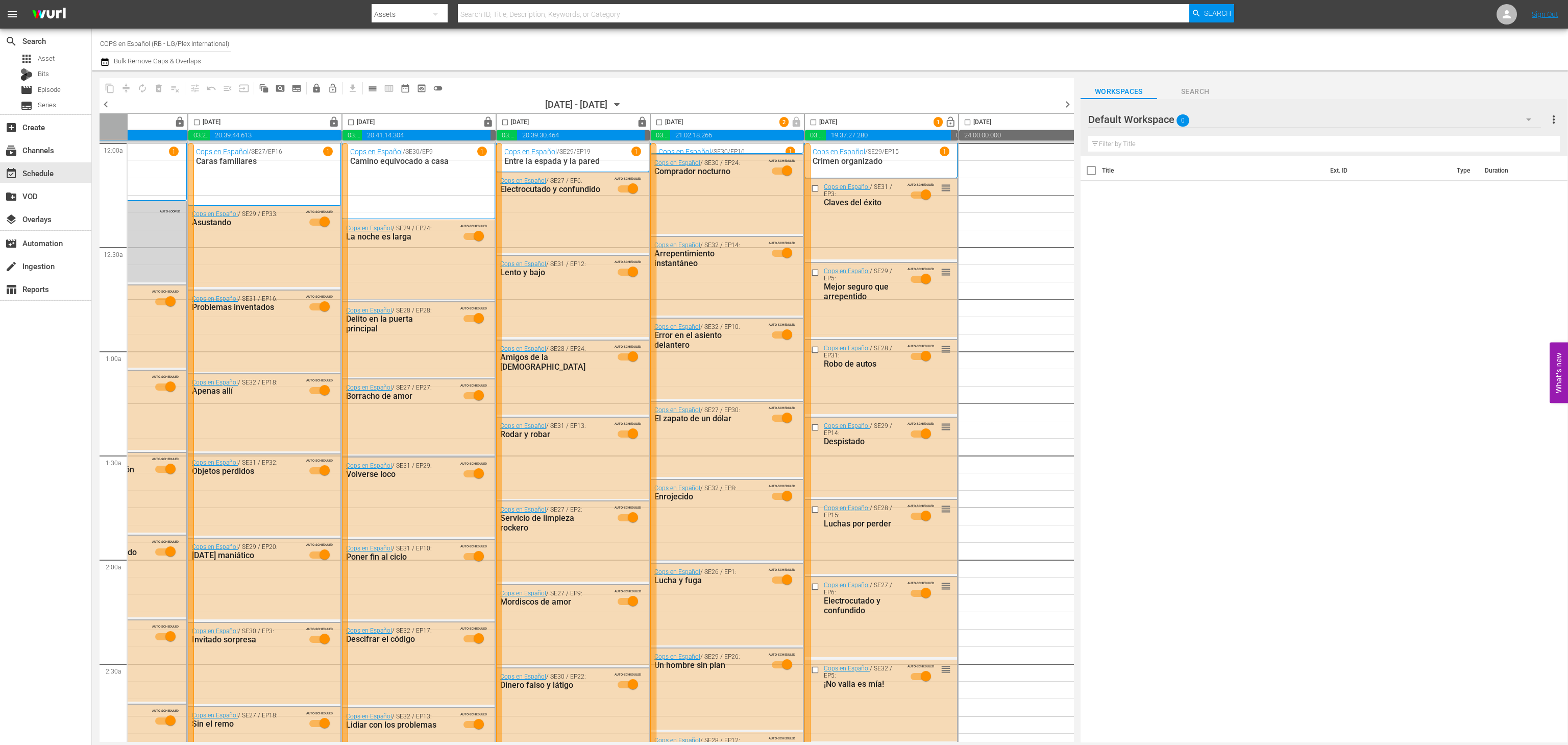
scroll to position [0, 141]
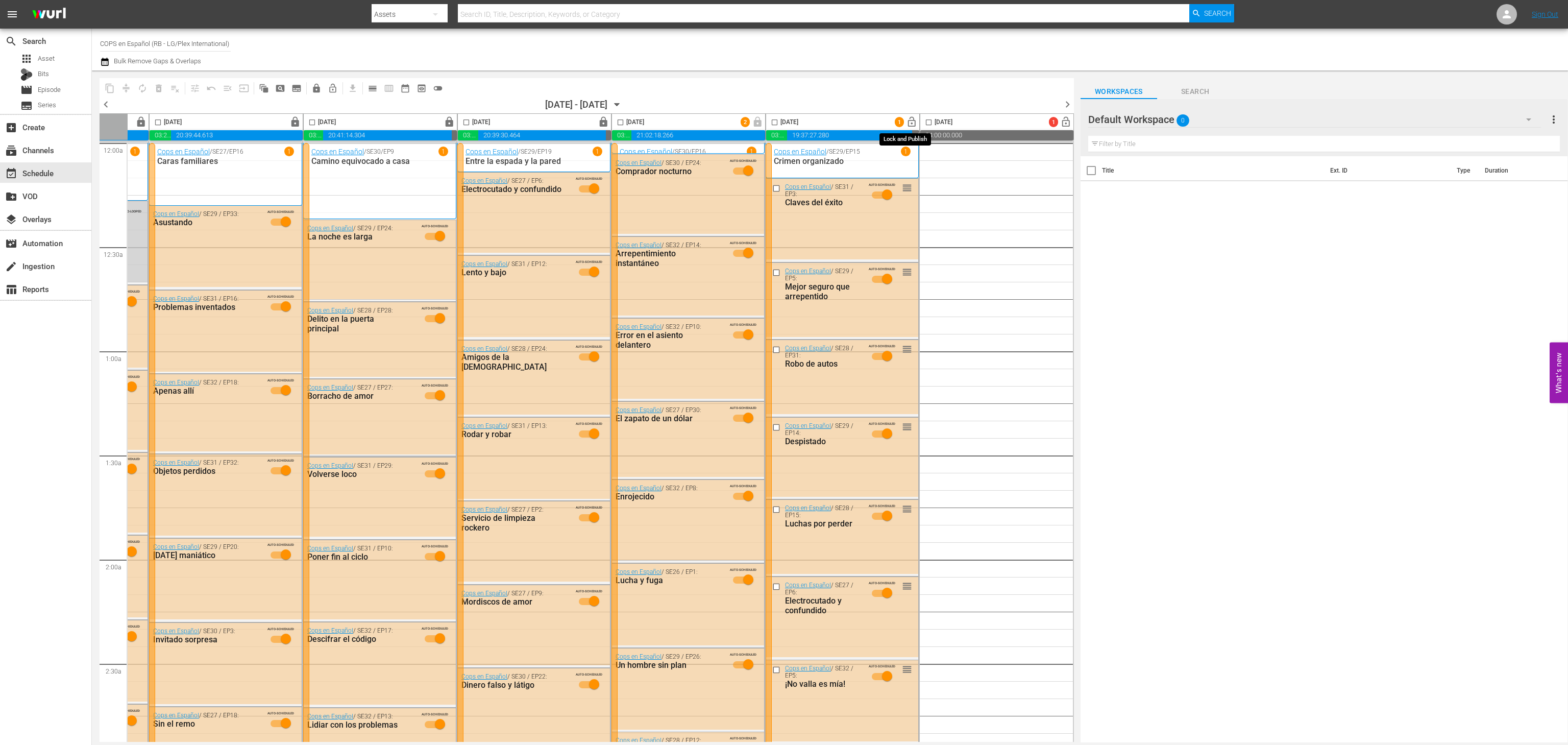
click at [906, 120] on span "lock_open" at bounding box center [912, 122] width 12 height 12
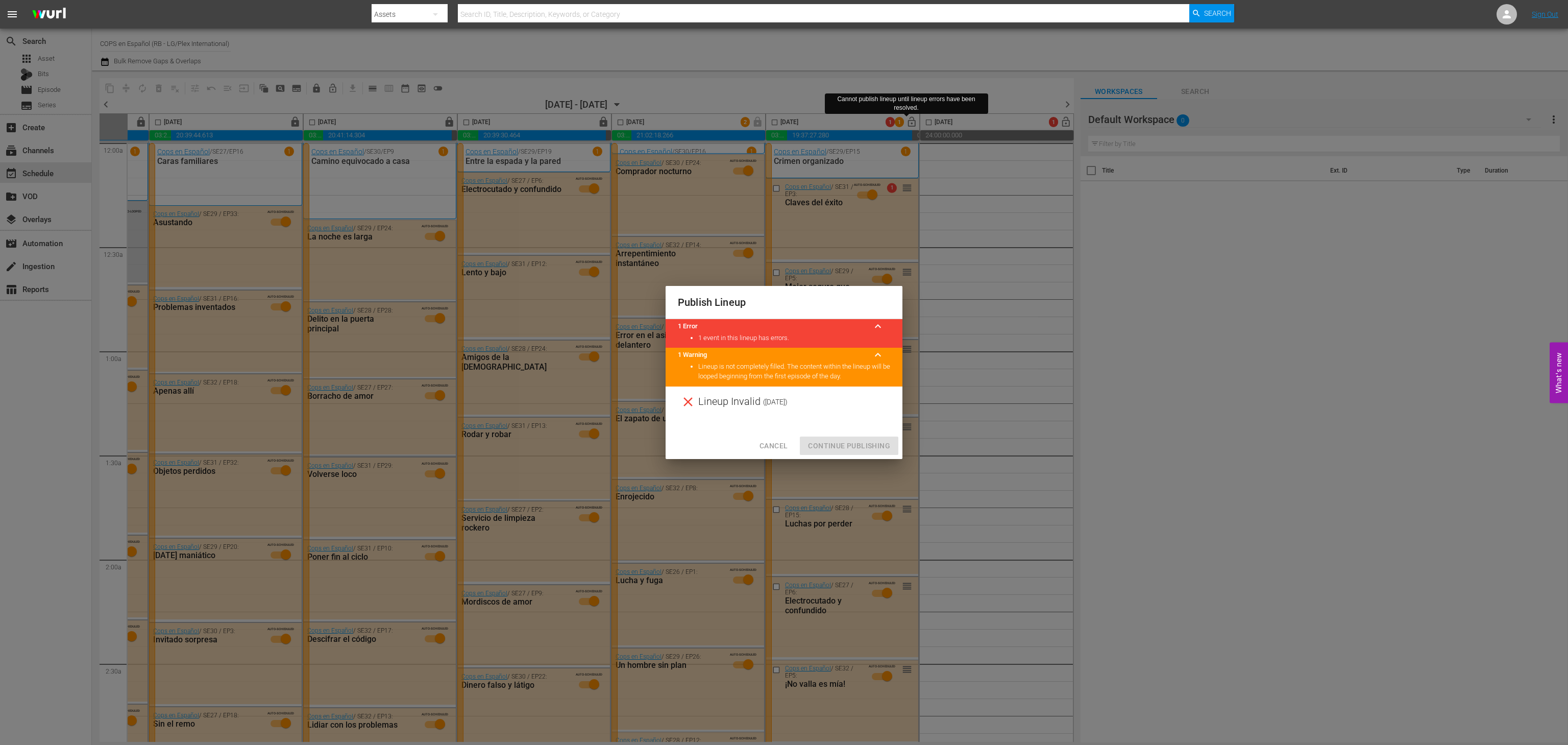
click at [786, 445] on span "Cancel" at bounding box center [773, 446] width 28 height 13
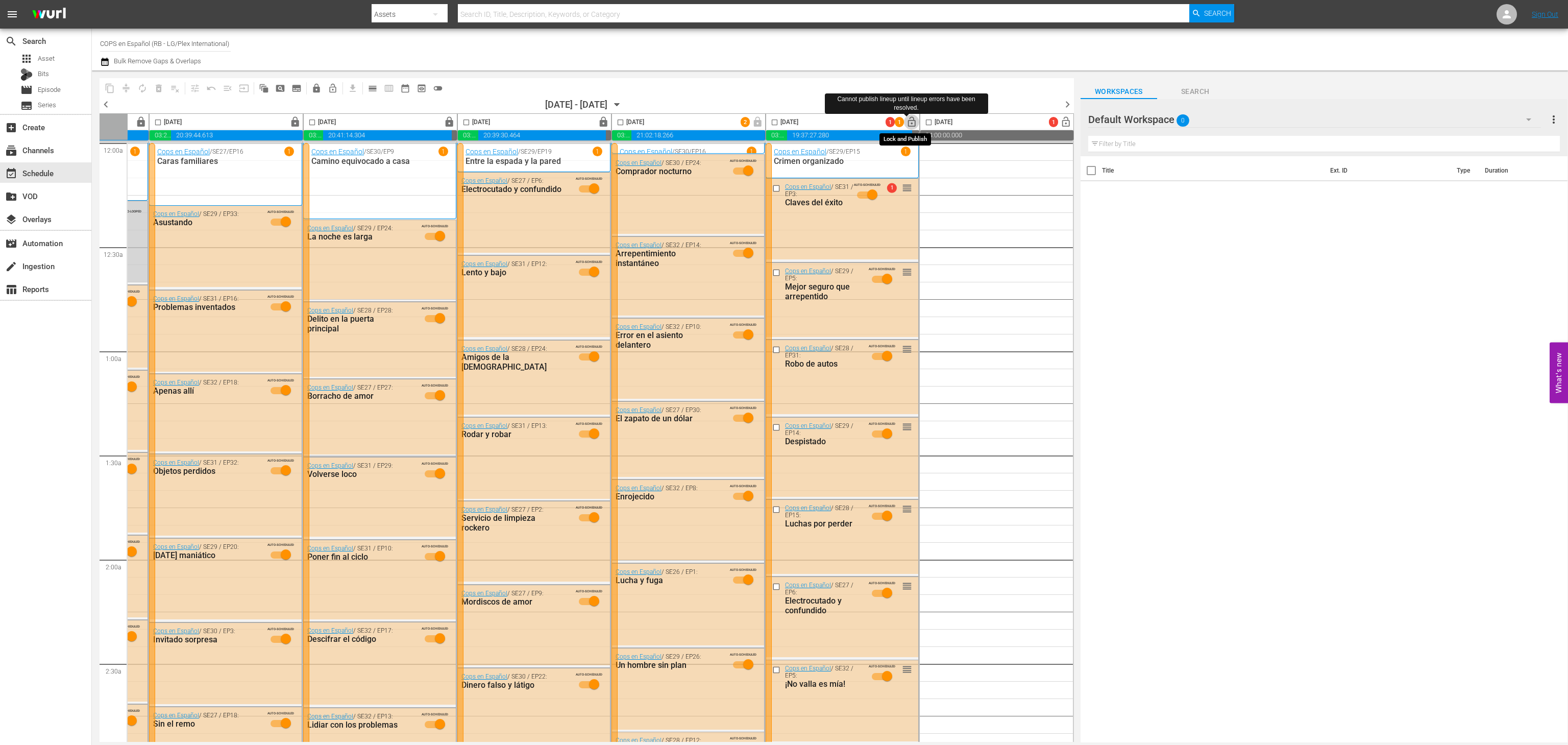
click at [910, 124] on span "lock_open" at bounding box center [912, 122] width 12 height 12
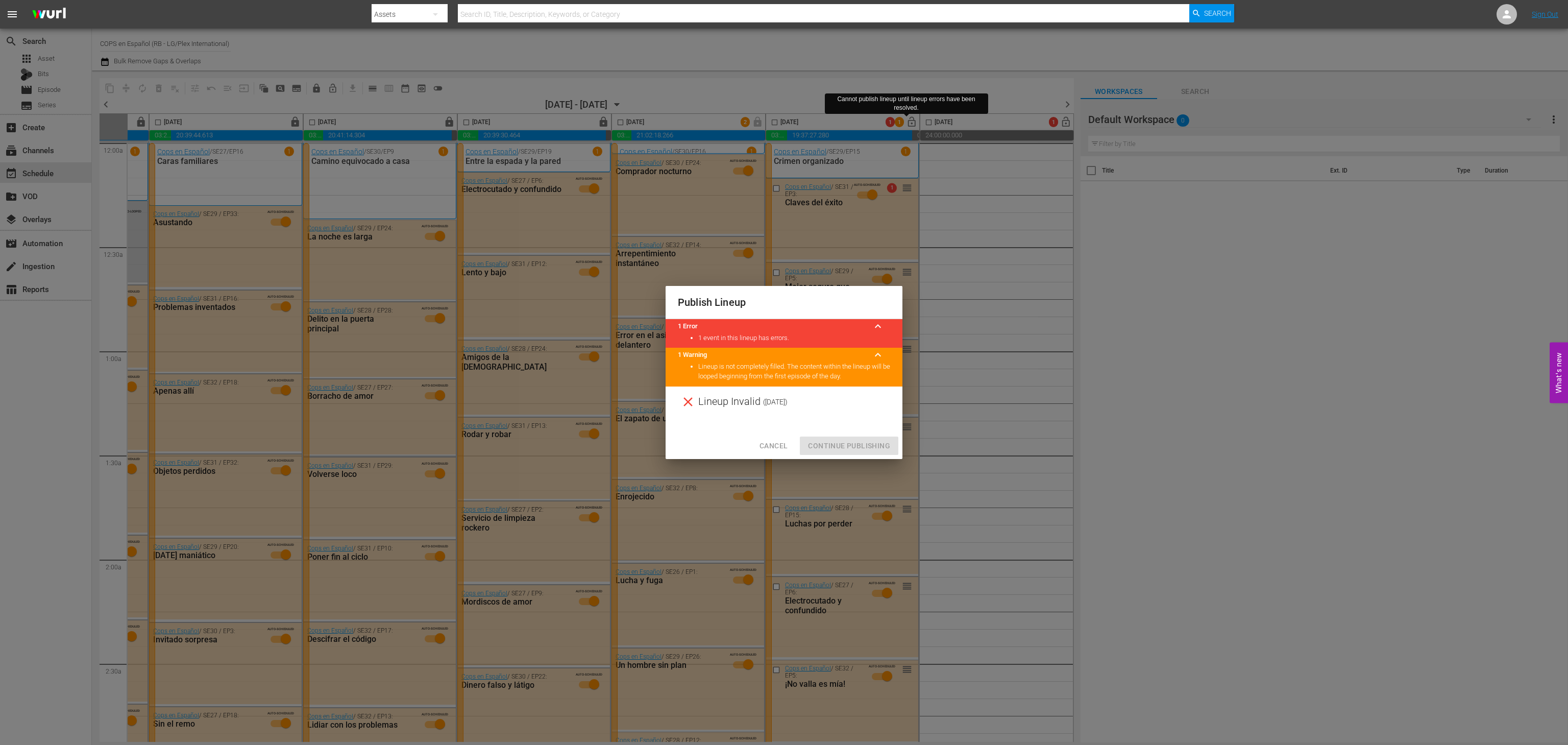
click at [778, 452] on span "Cancel" at bounding box center [773, 446] width 28 height 13
